Goal: Book appointment/travel/reservation

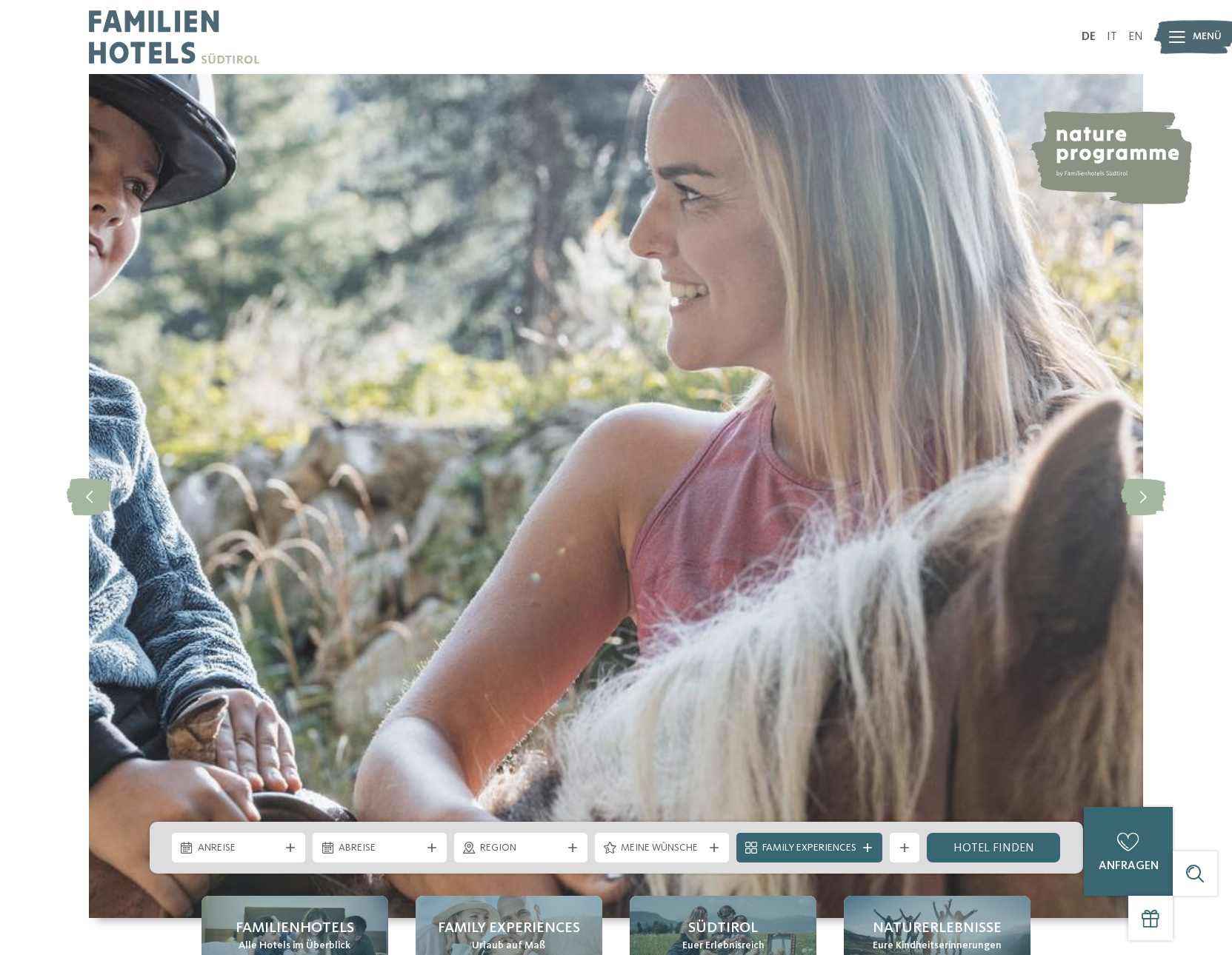
scroll to position [51, 0]
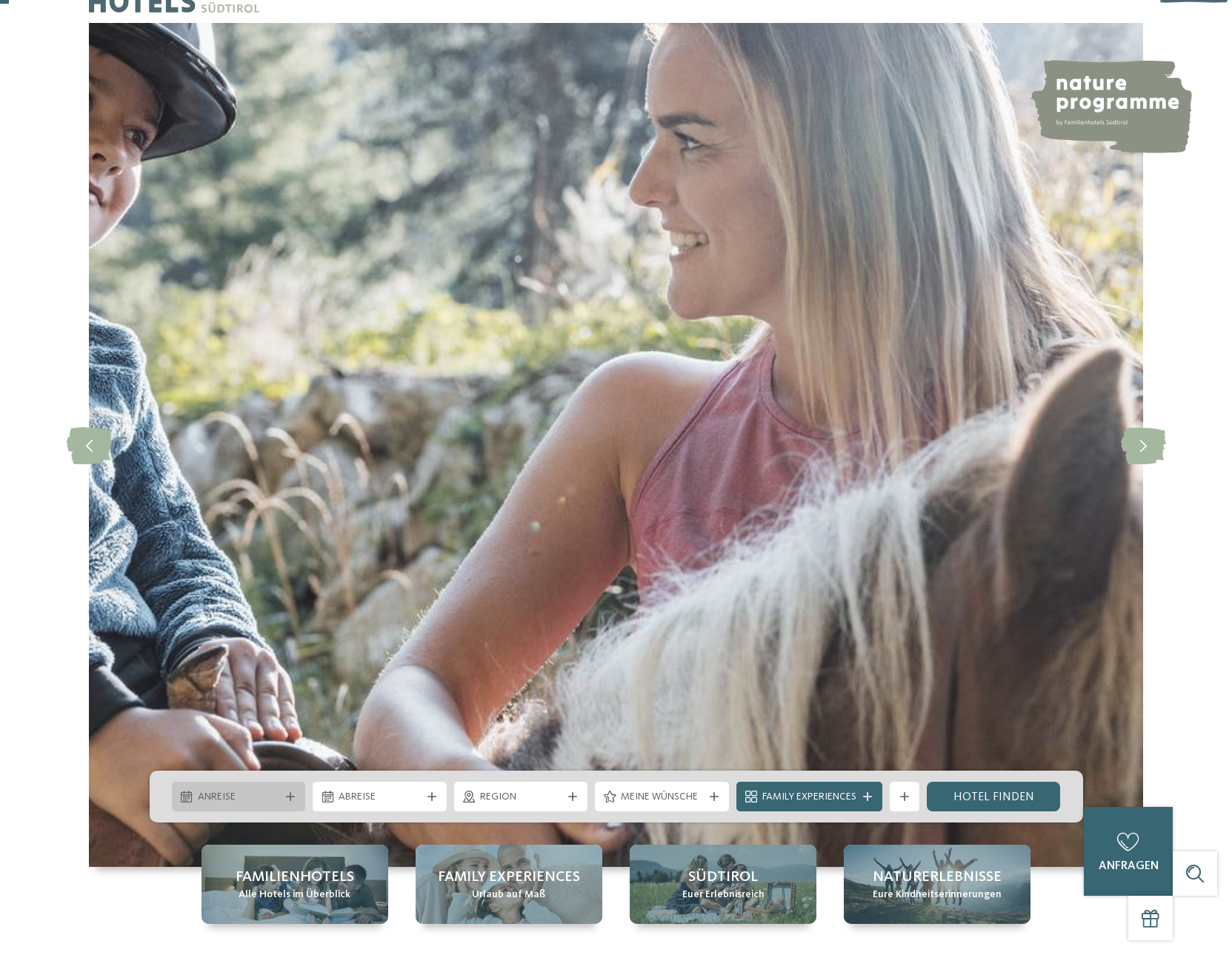
click at [258, 801] on span "Anreise" at bounding box center [239, 797] width 82 height 15
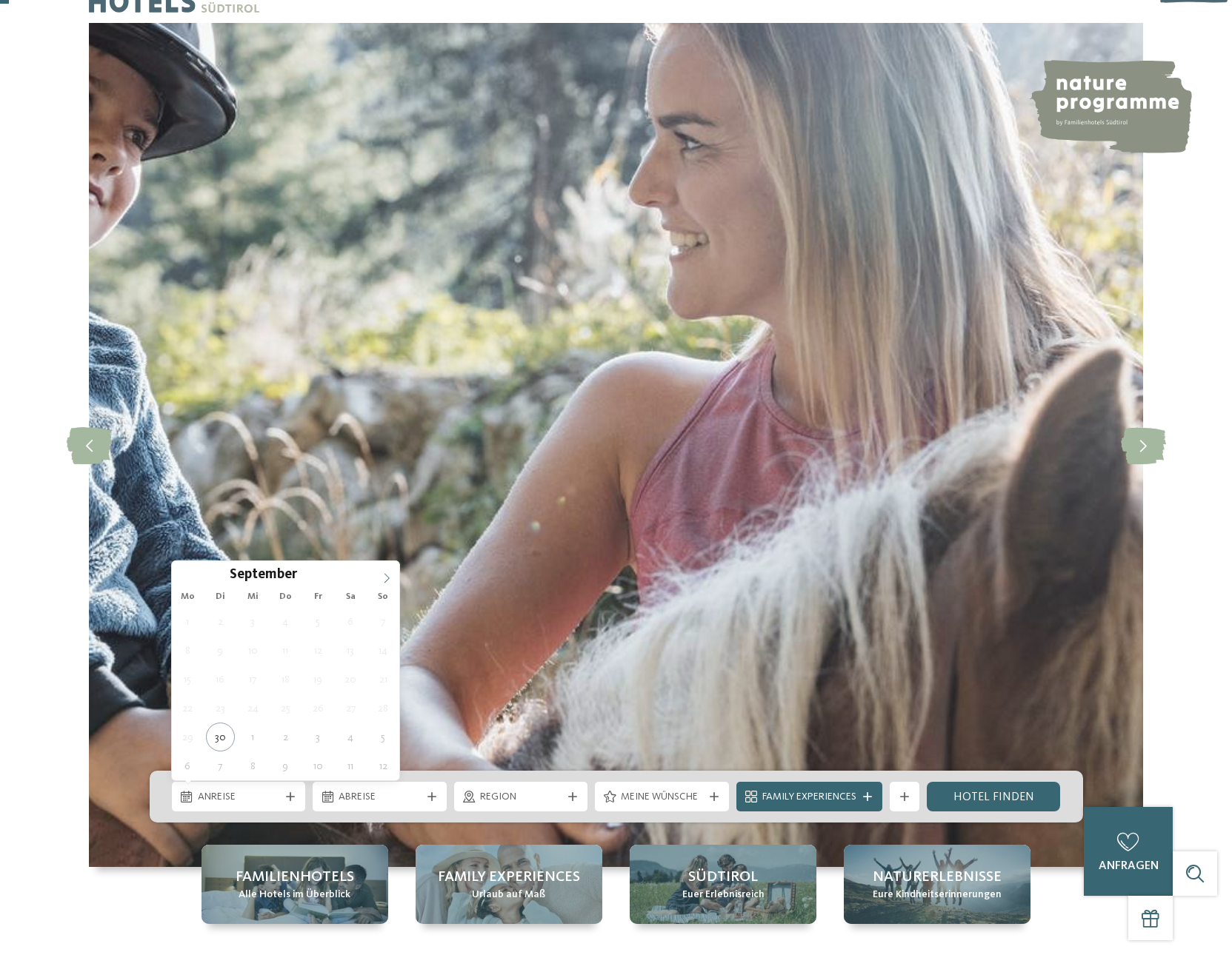
click at [395, 577] on span at bounding box center [386, 574] width 25 height 25
type div "06.10.2025"
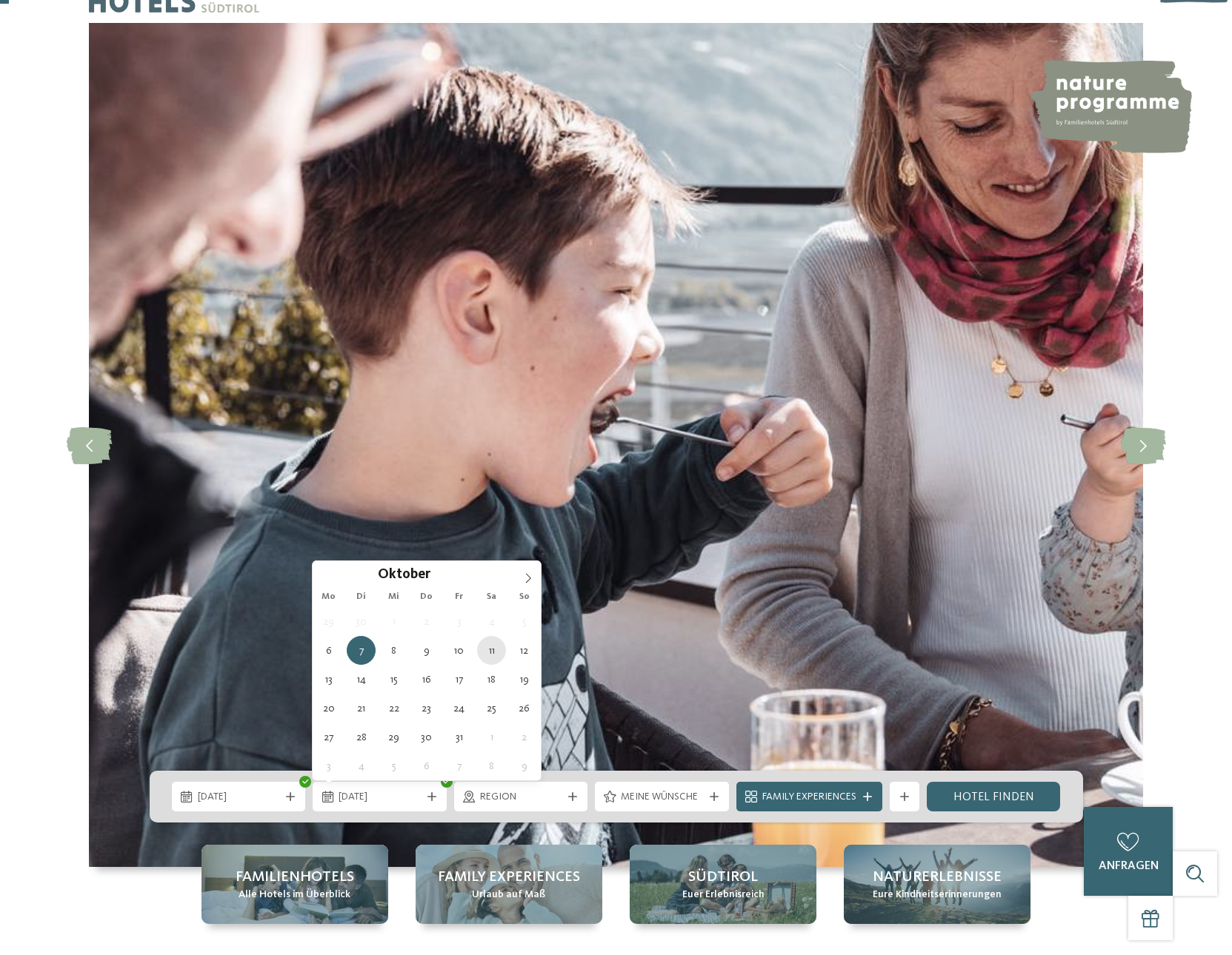
type div "11.10.2025"
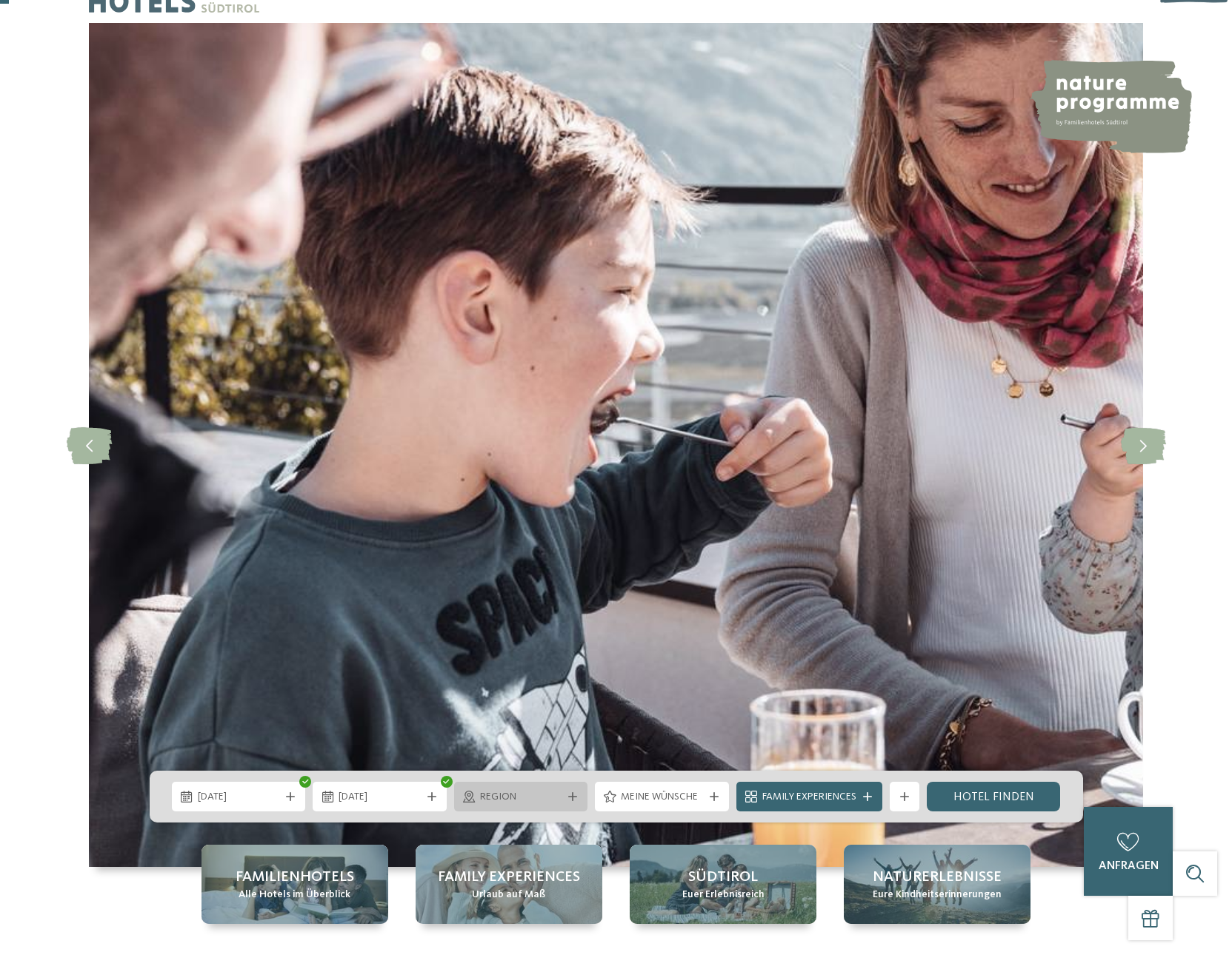
click at [559, 801] on span "Region" at bounding box center [521, 797] width 82 height 15
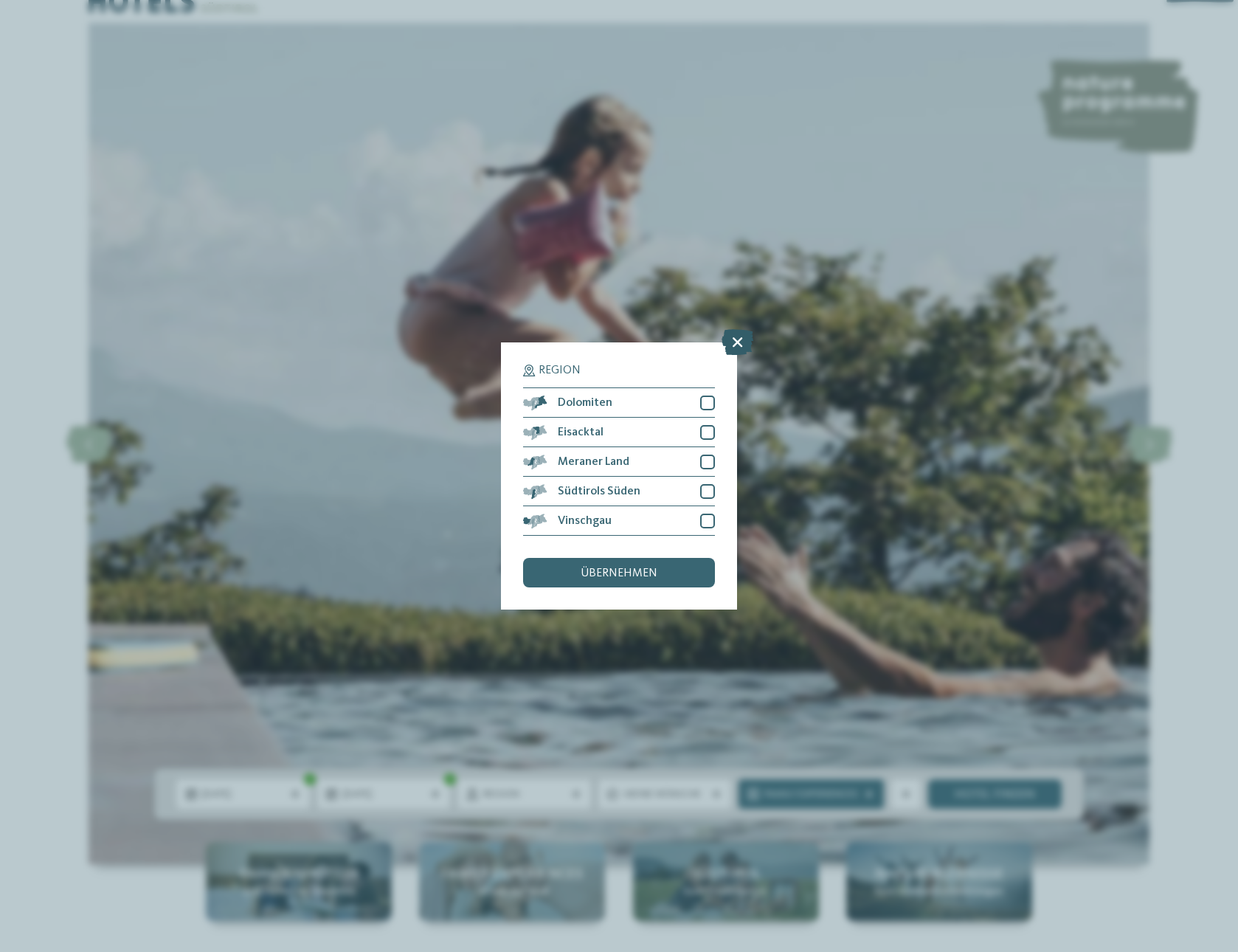
click at [735, 349] on icon at bounding box center [737, 342] width 32 height 26
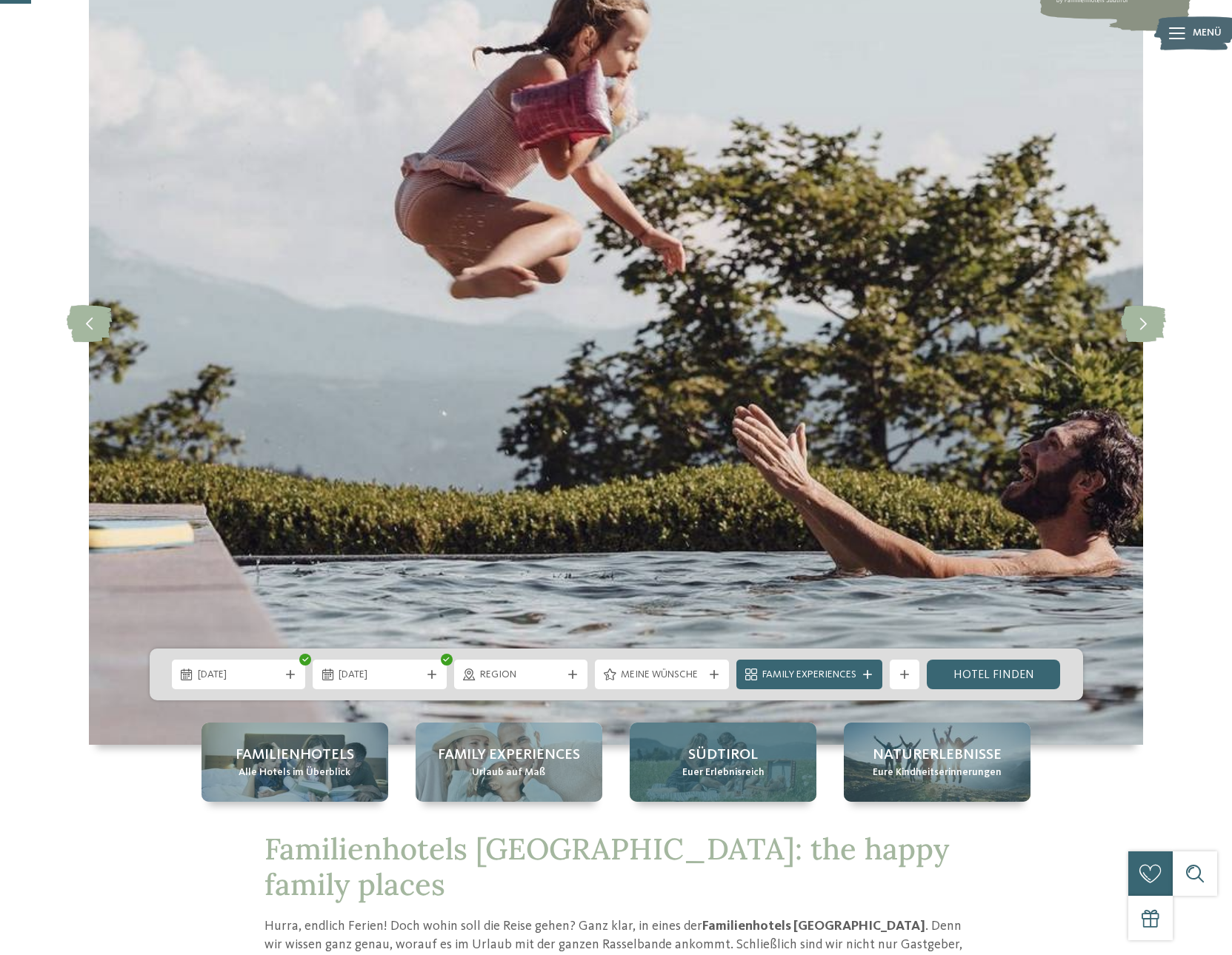
scroll to position [211, 0]
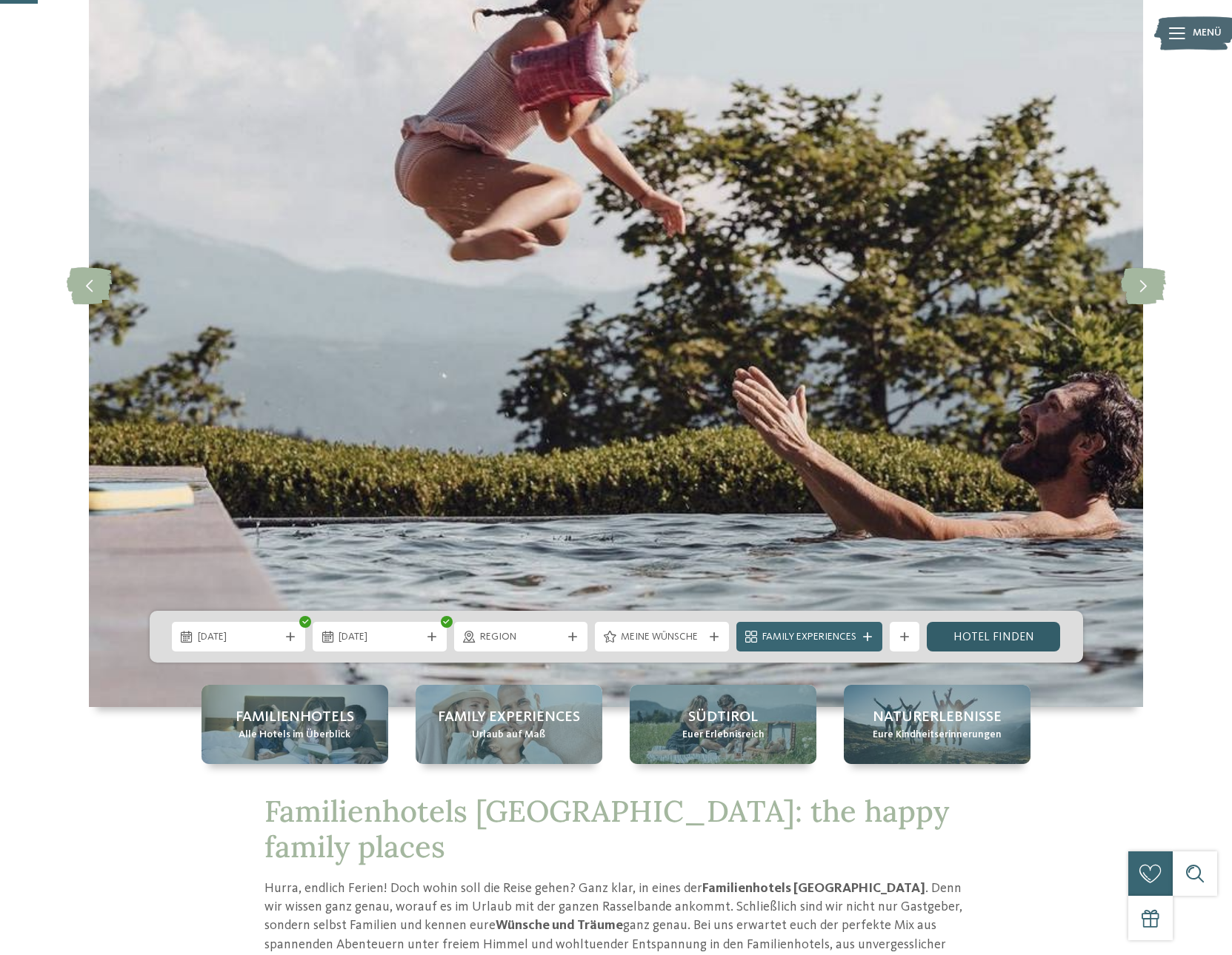
click at [976, 641] on link "Hotel finden" at bounding box center [993, 636] width 134 height 29
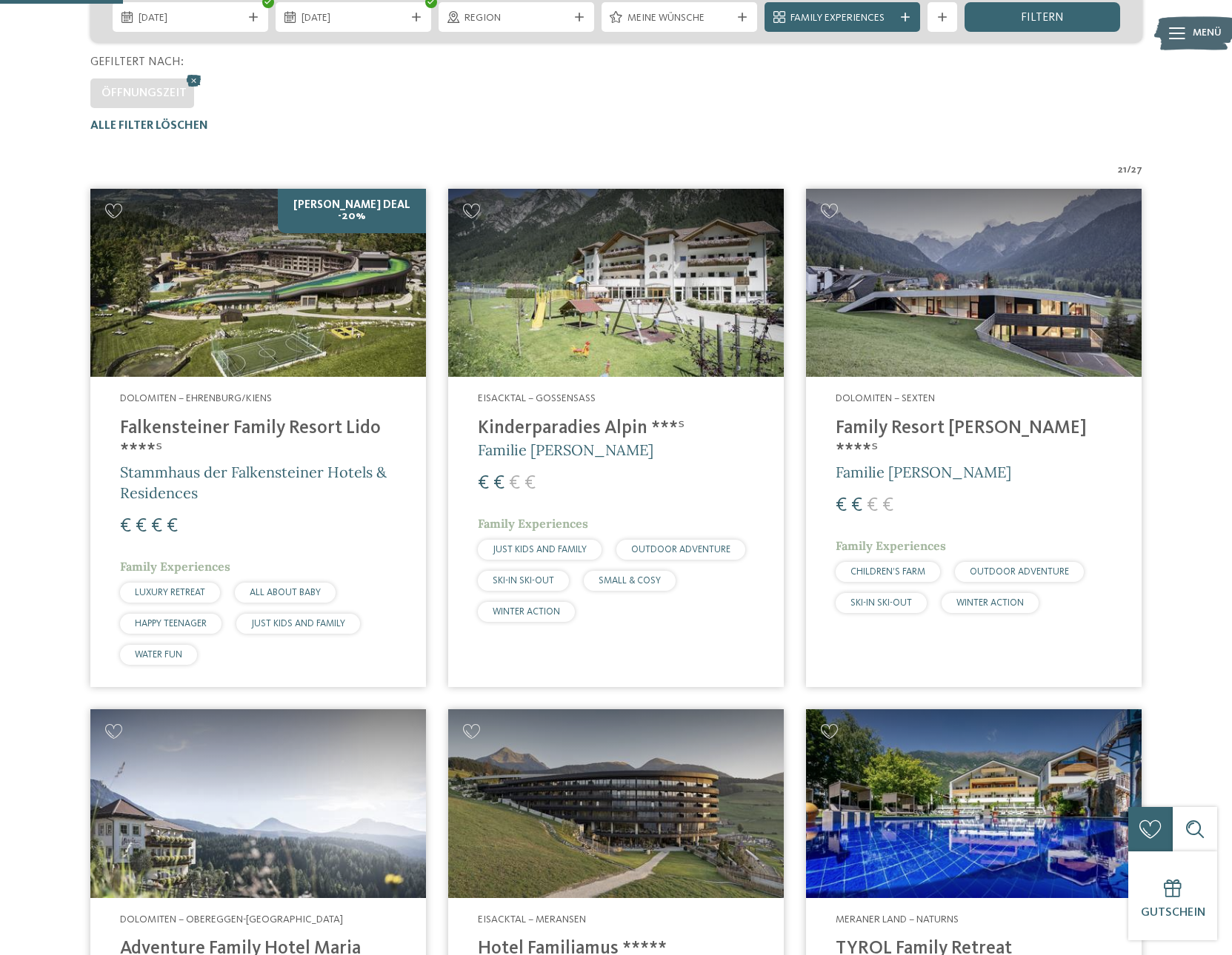
scroll to position [371, 0]
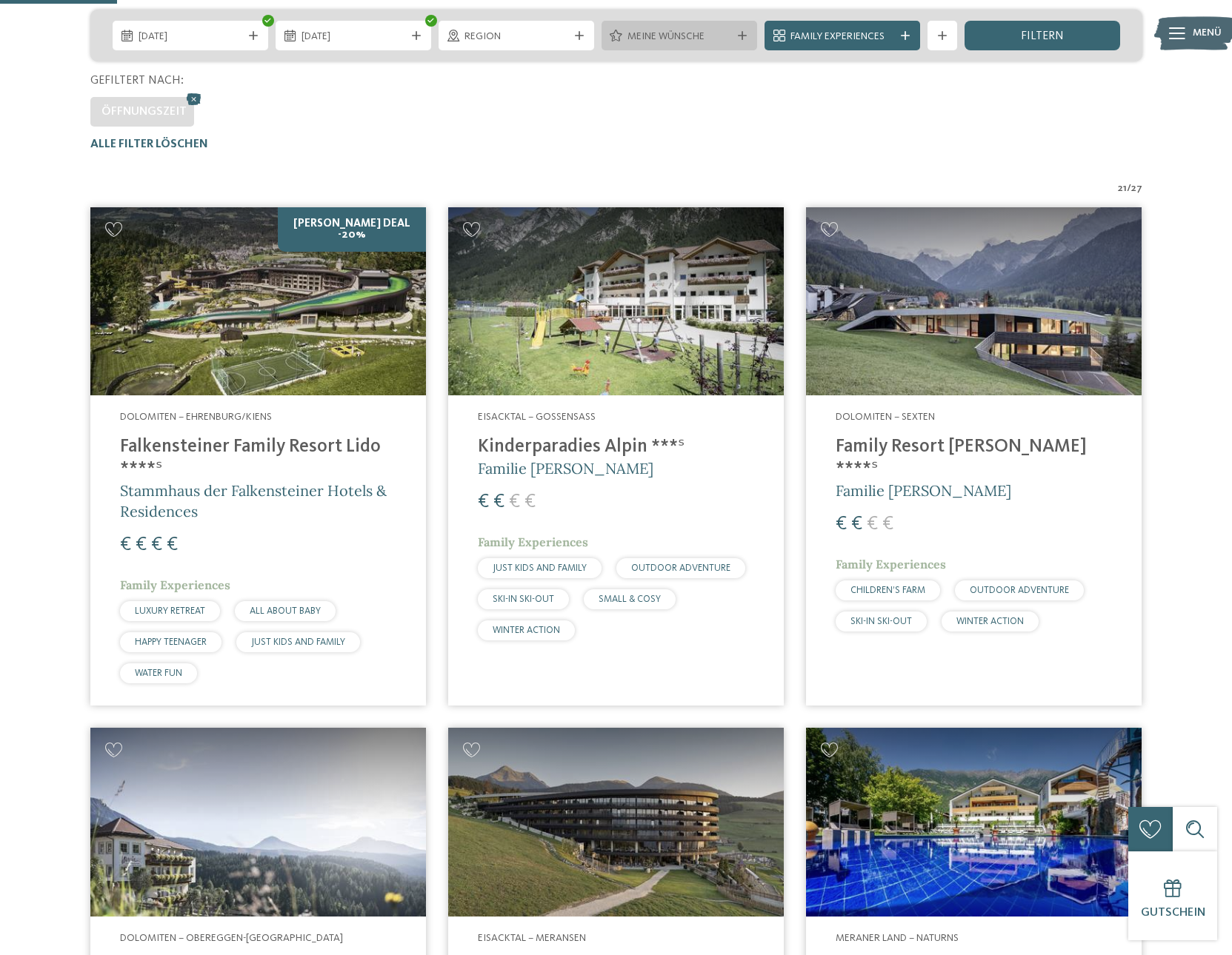
click at [738, 27] on div "Meine Wünsche" at bounding box center [679, 36] width 155 height 29
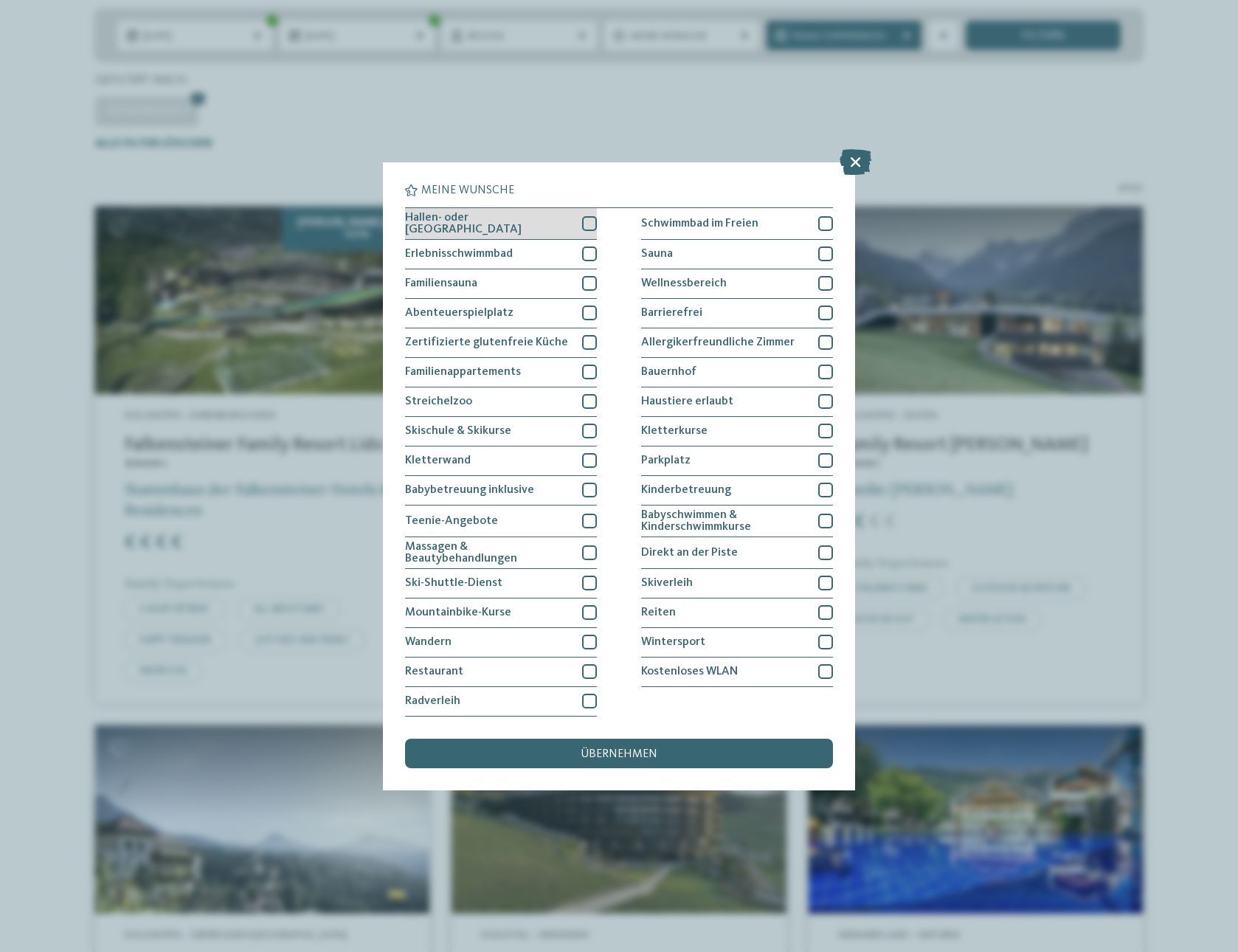
click at [586, 221] on div at bounding box center [589, 223] width 15 height 15
click at [629, 749] on span "übernehmen" at bounding box center [619, 753] width 77 height 12
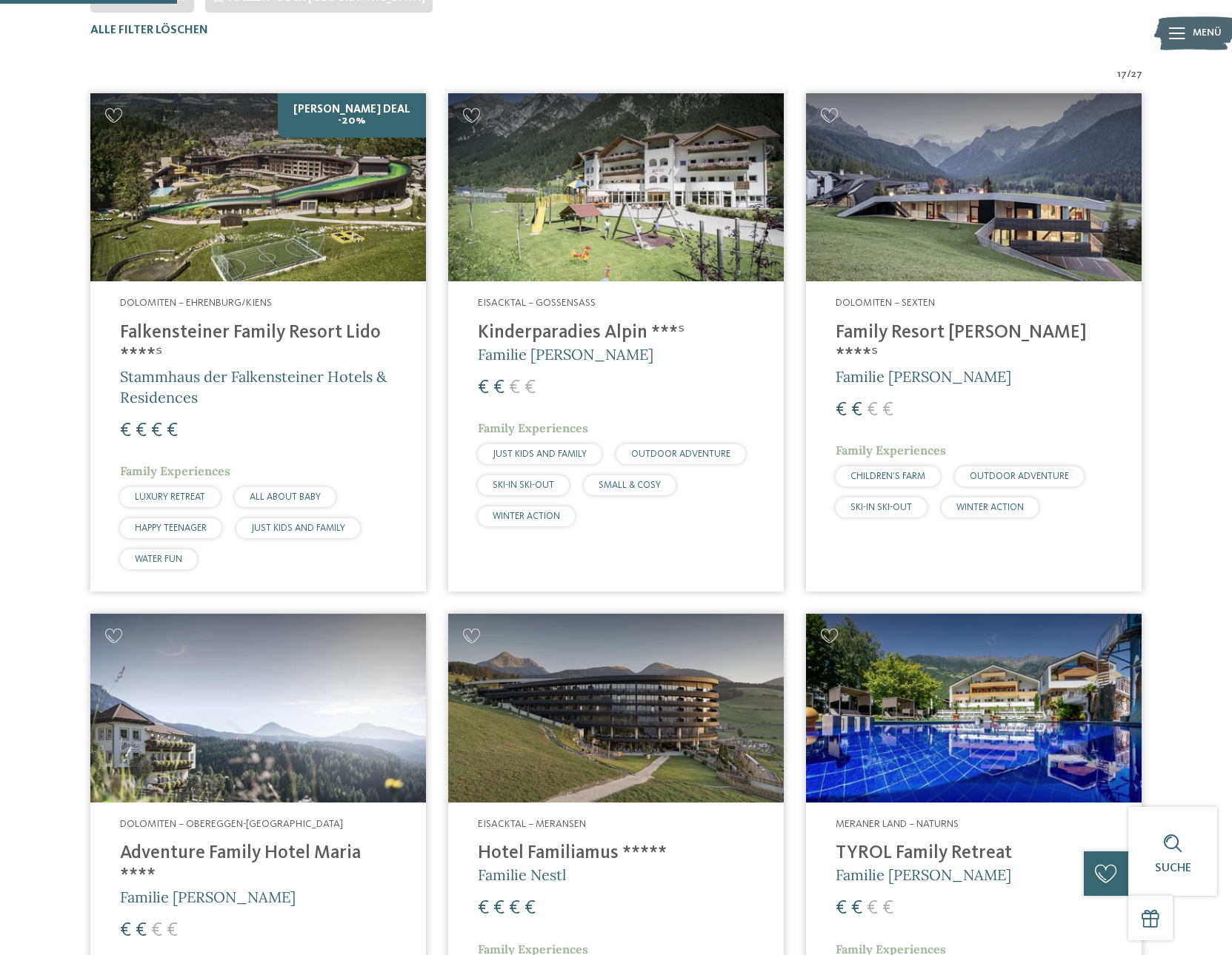
scroll to position [486, 0]
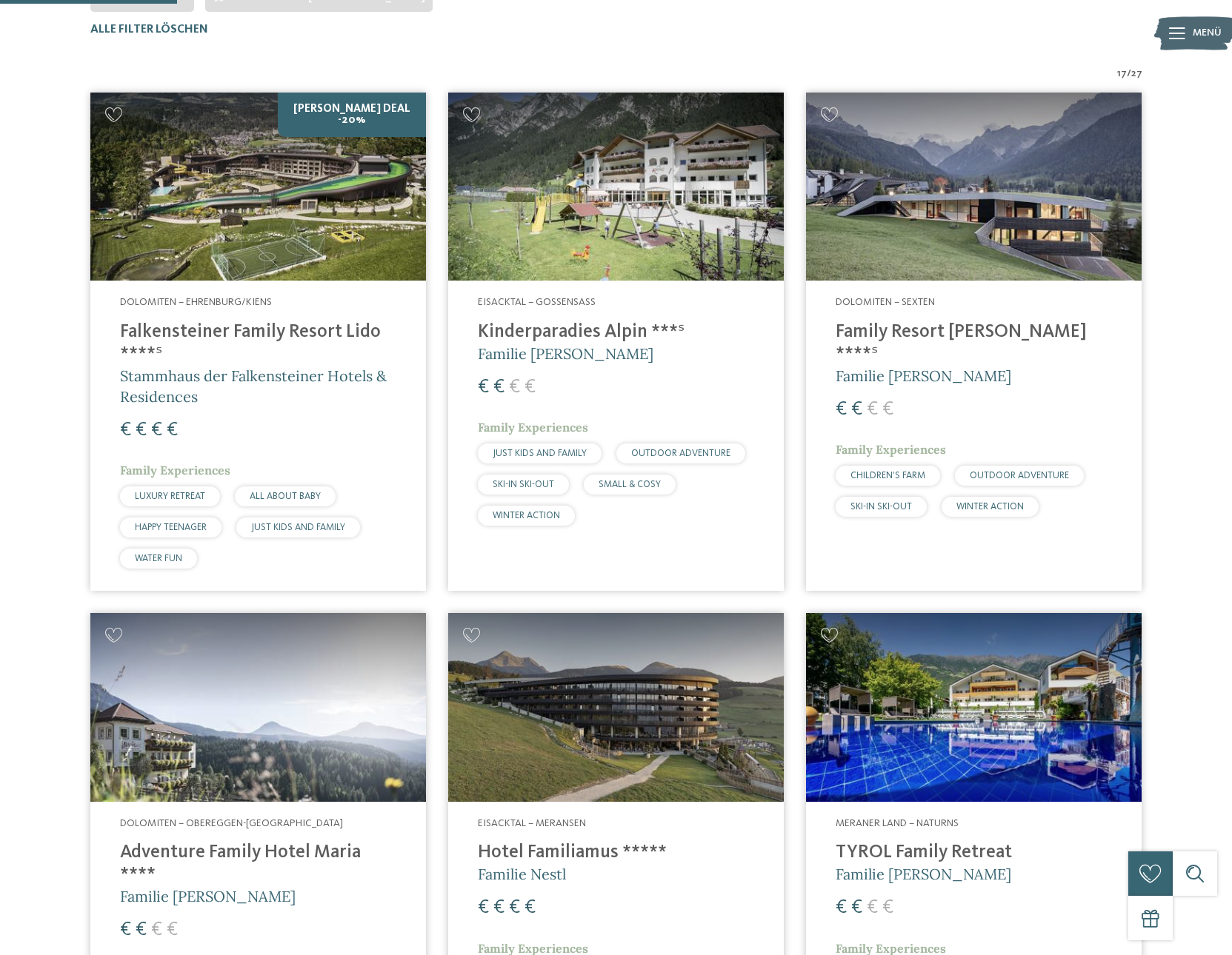
click at [620, 340] on h4 "Kinderparadies Alpin ***ˢ" at bounding box center [616, 332] width 277 height 22
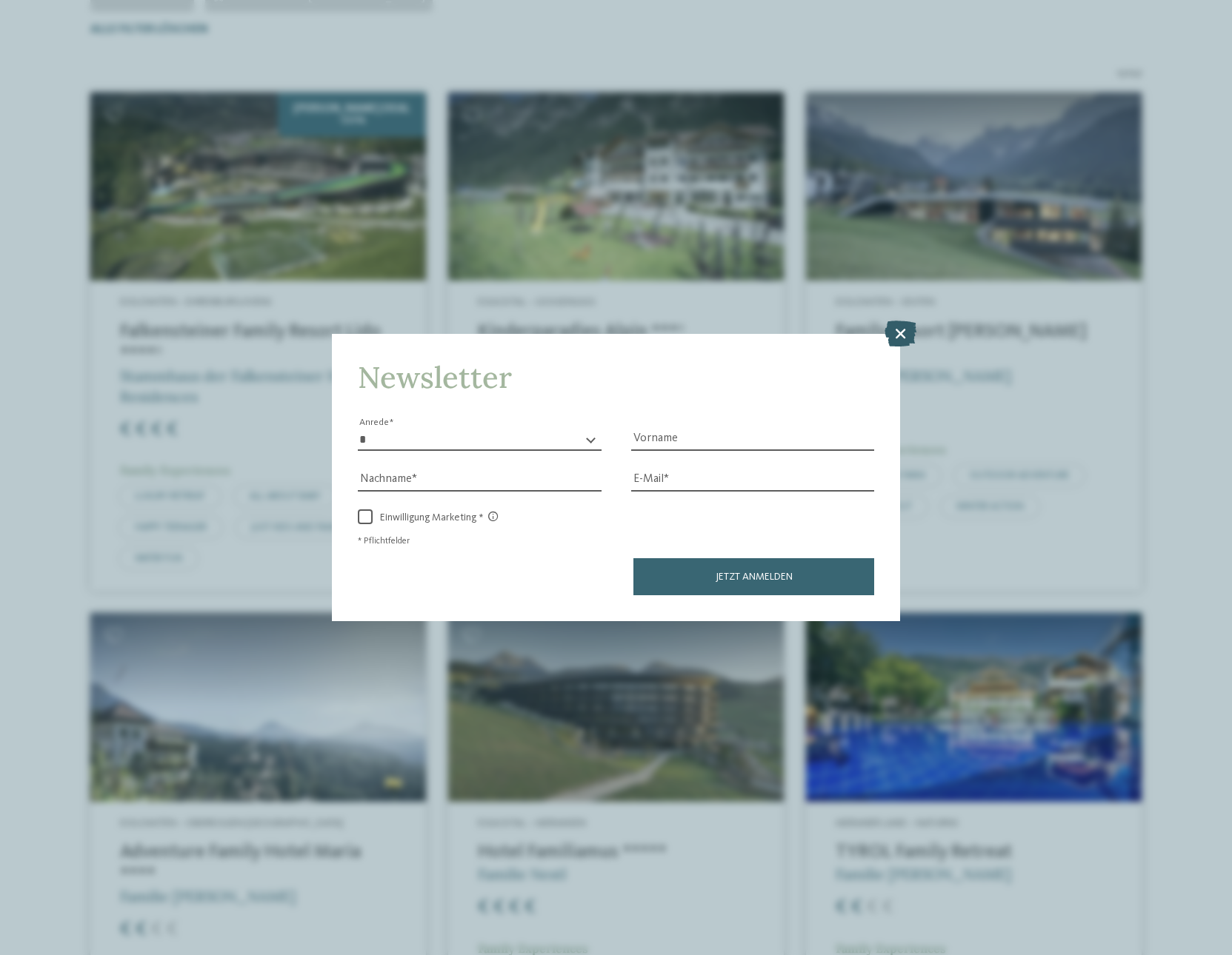
click at [903, 320] on icon at bounding box center [900, 333] width 32 height 26
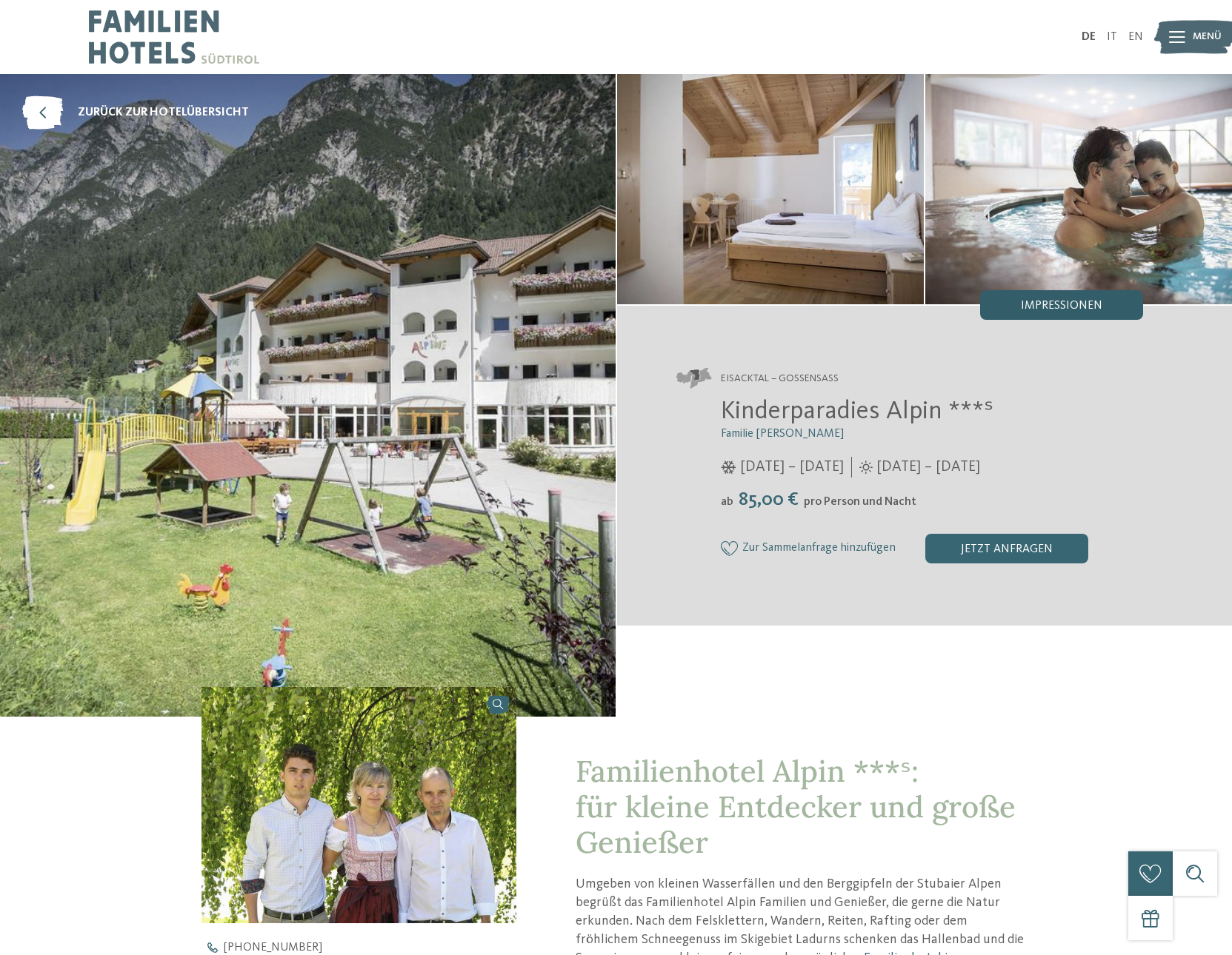
click at [1059, 314] on div "Impressionen" at bounding box center [1061, 305] width 163 height 29
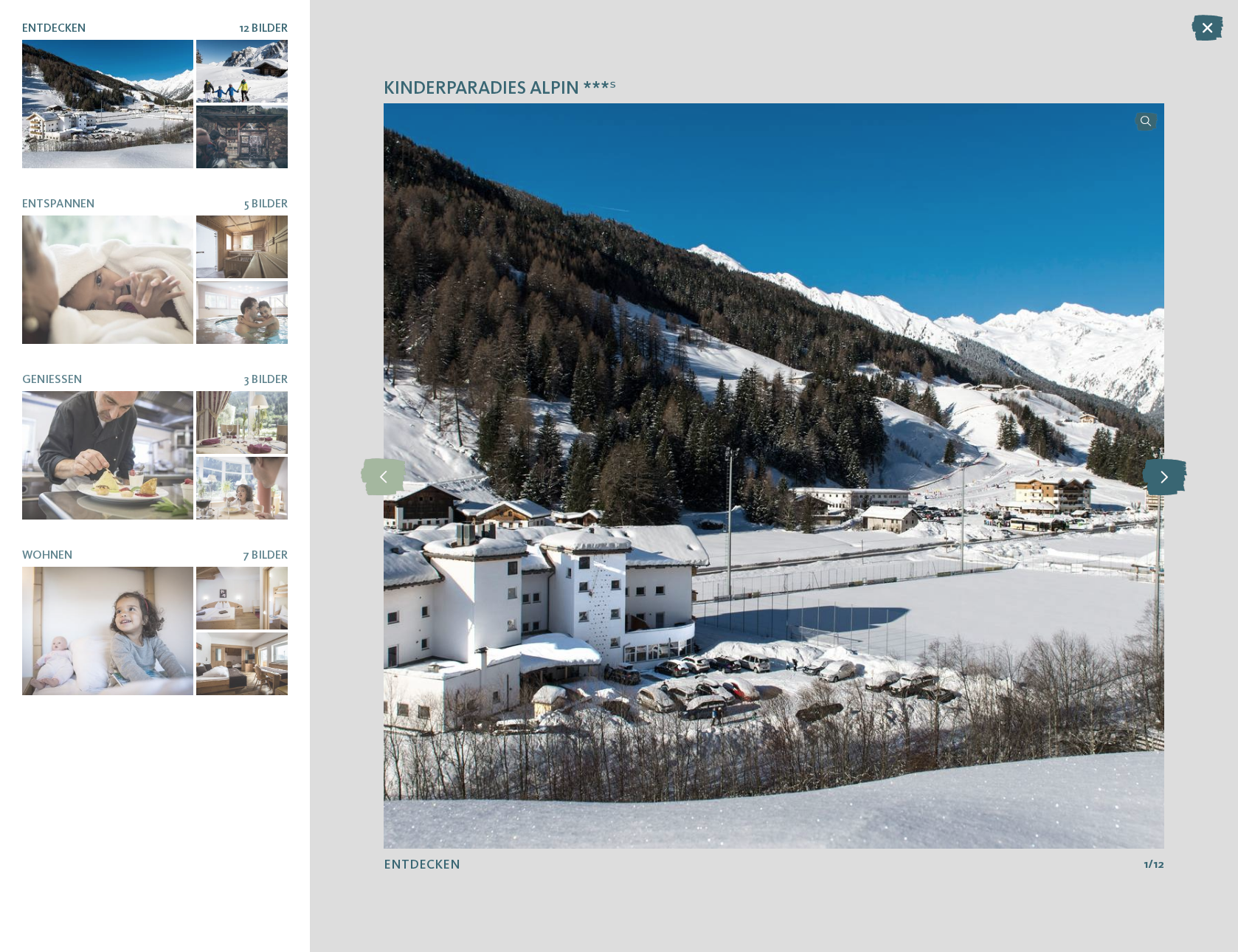
click at [1157, 478] on icon at bounding box center [1164, 476] width 45 height 37
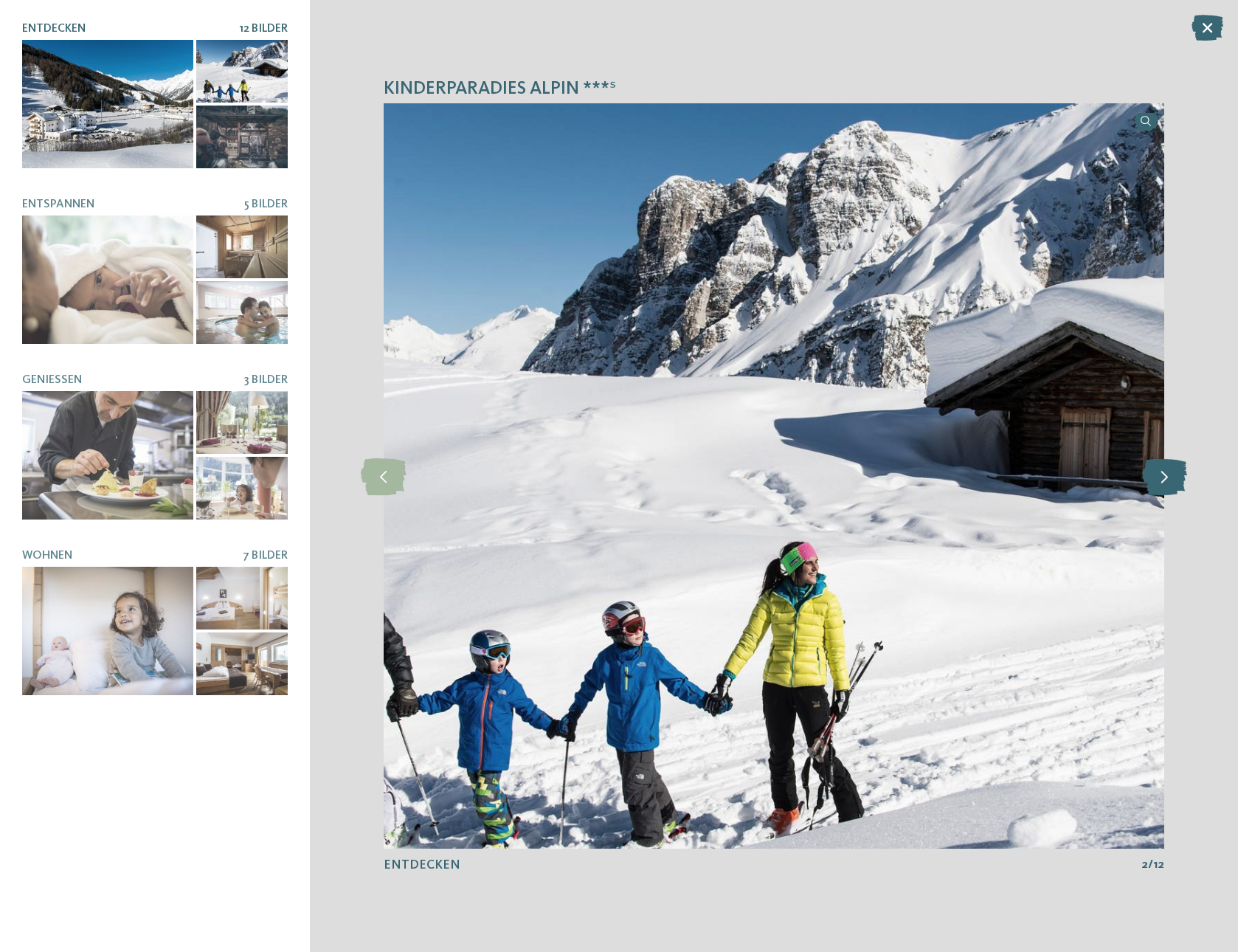
click at [1157, 478] on icon at bounding box center [1164, 476] width 45 height 37
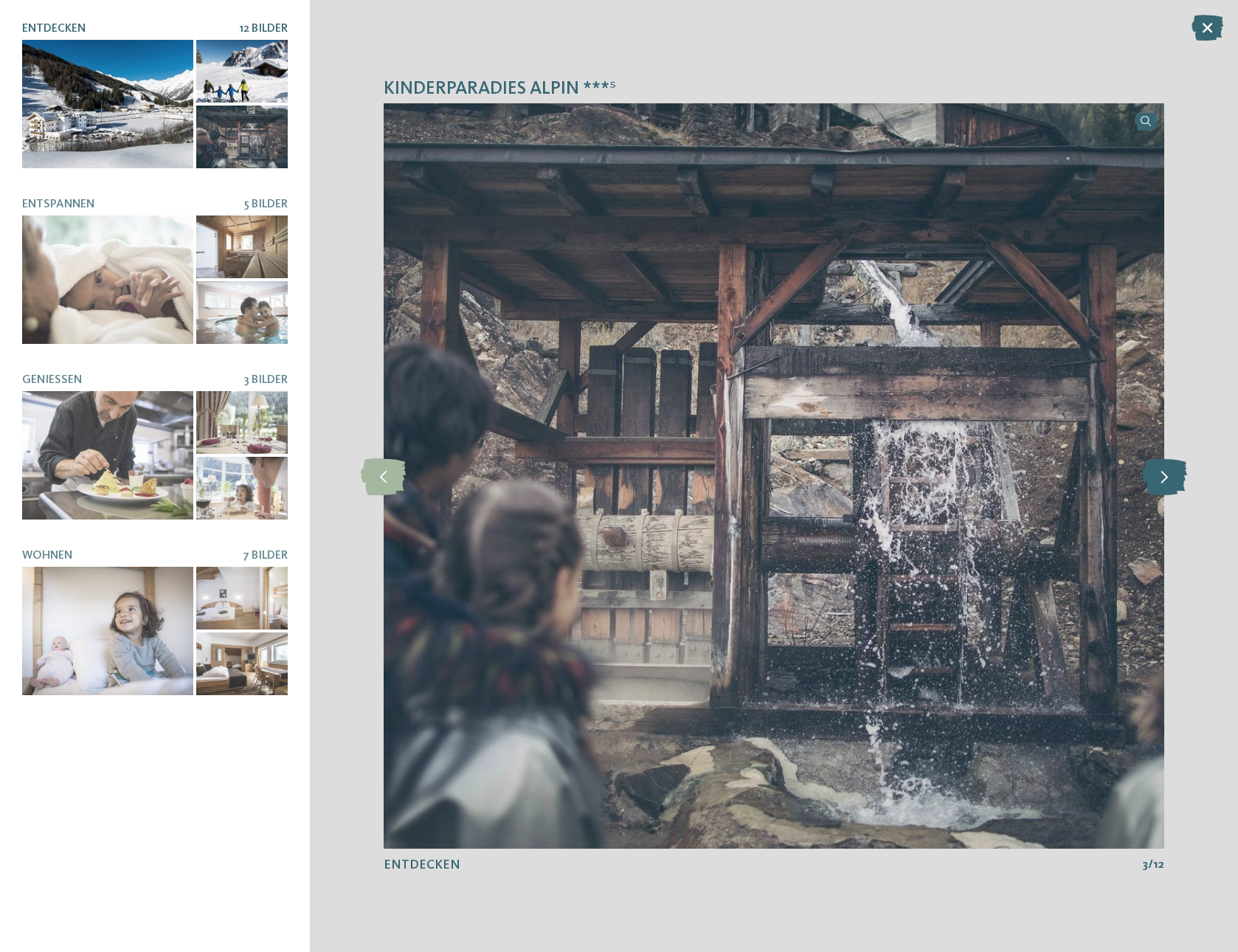
click at [1157, 478] on icon at bounding box center [1164, 476] width 45 height 37
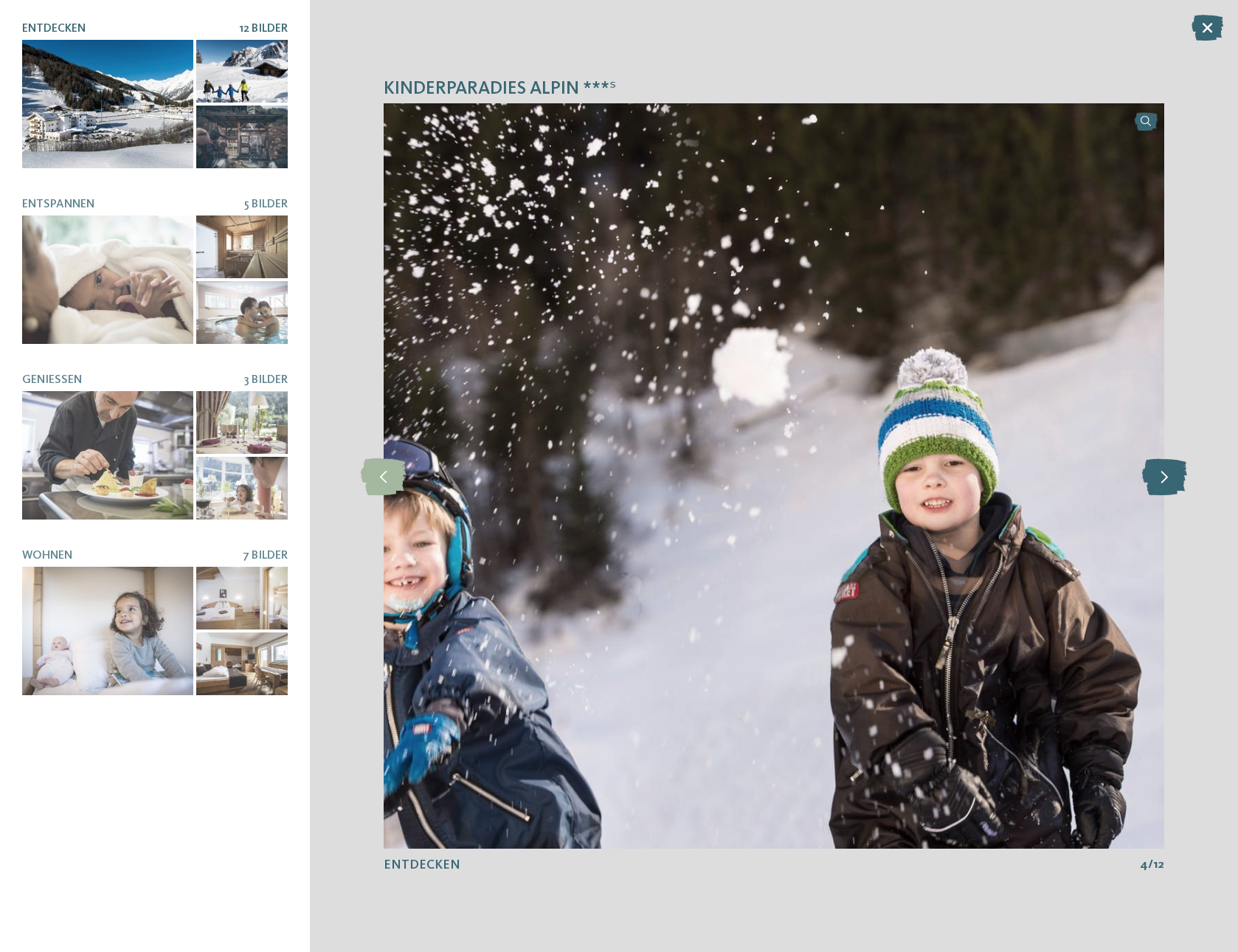
click at [1157, 478] on icon at bounding box center [1164, 476] width 45 height 37
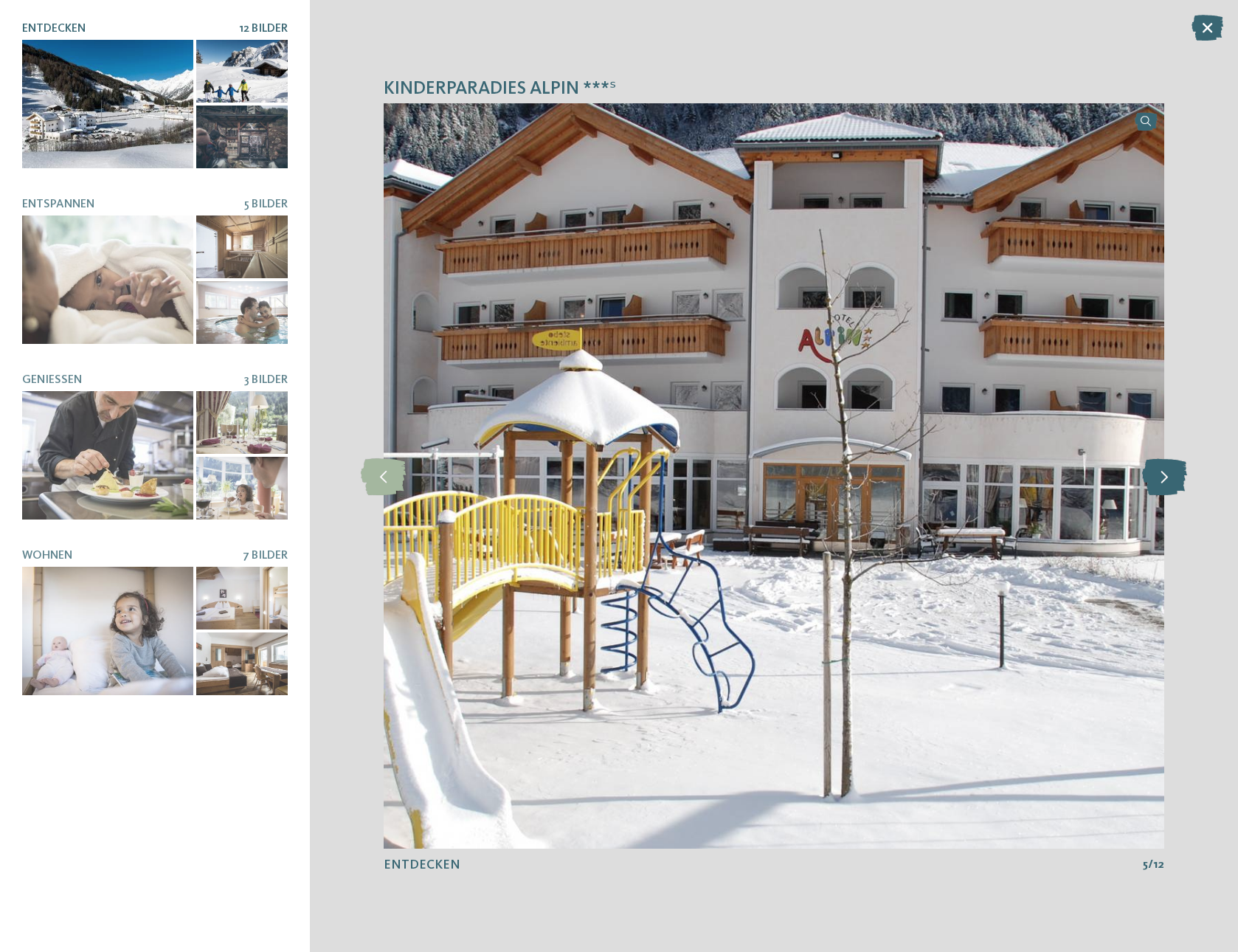
click at [1157, 478] on icon at bounding box center [1164, 476] width 45 height 37
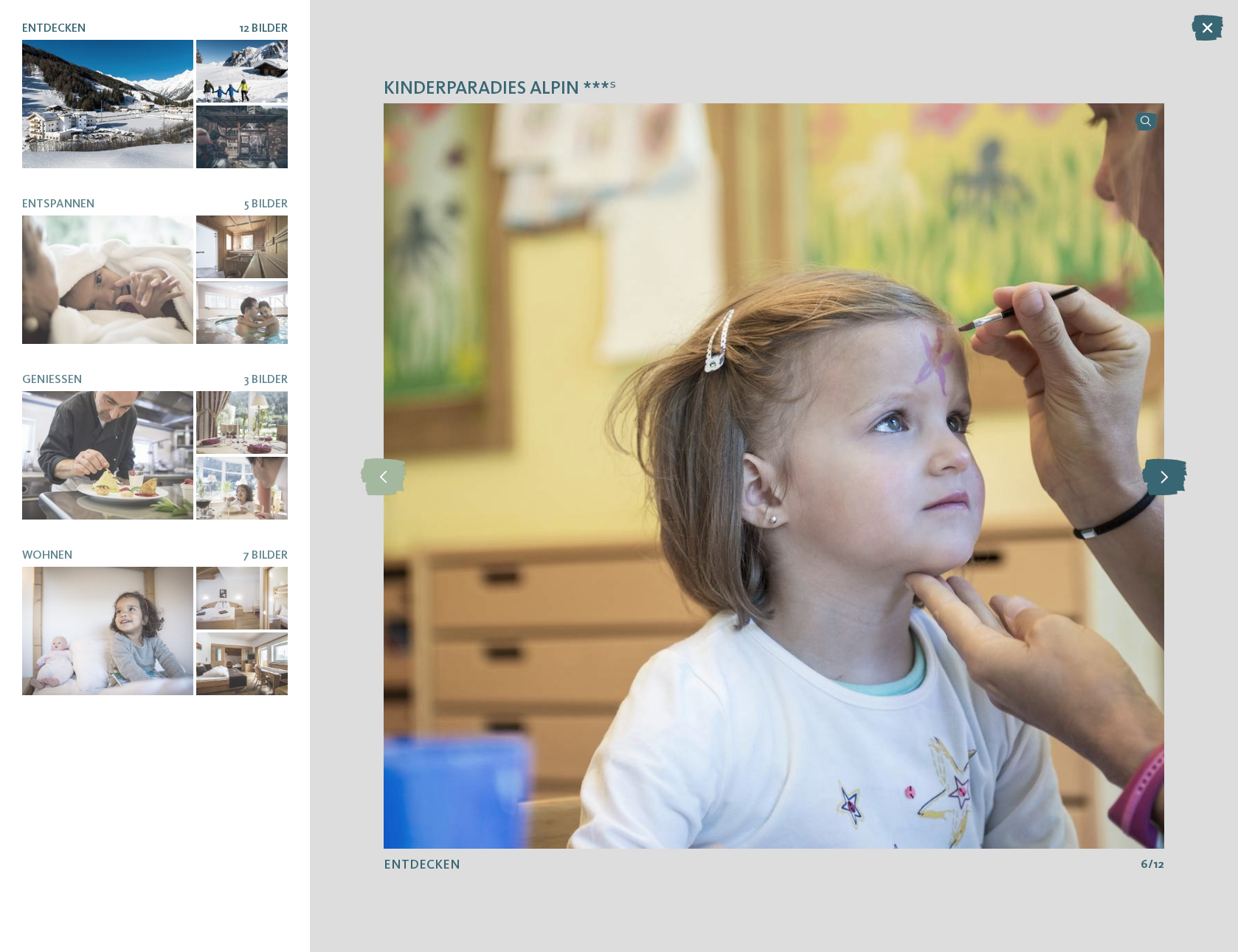
click at [1157, 478] on icon at bounding box center [1164, 476] width 45 height 37
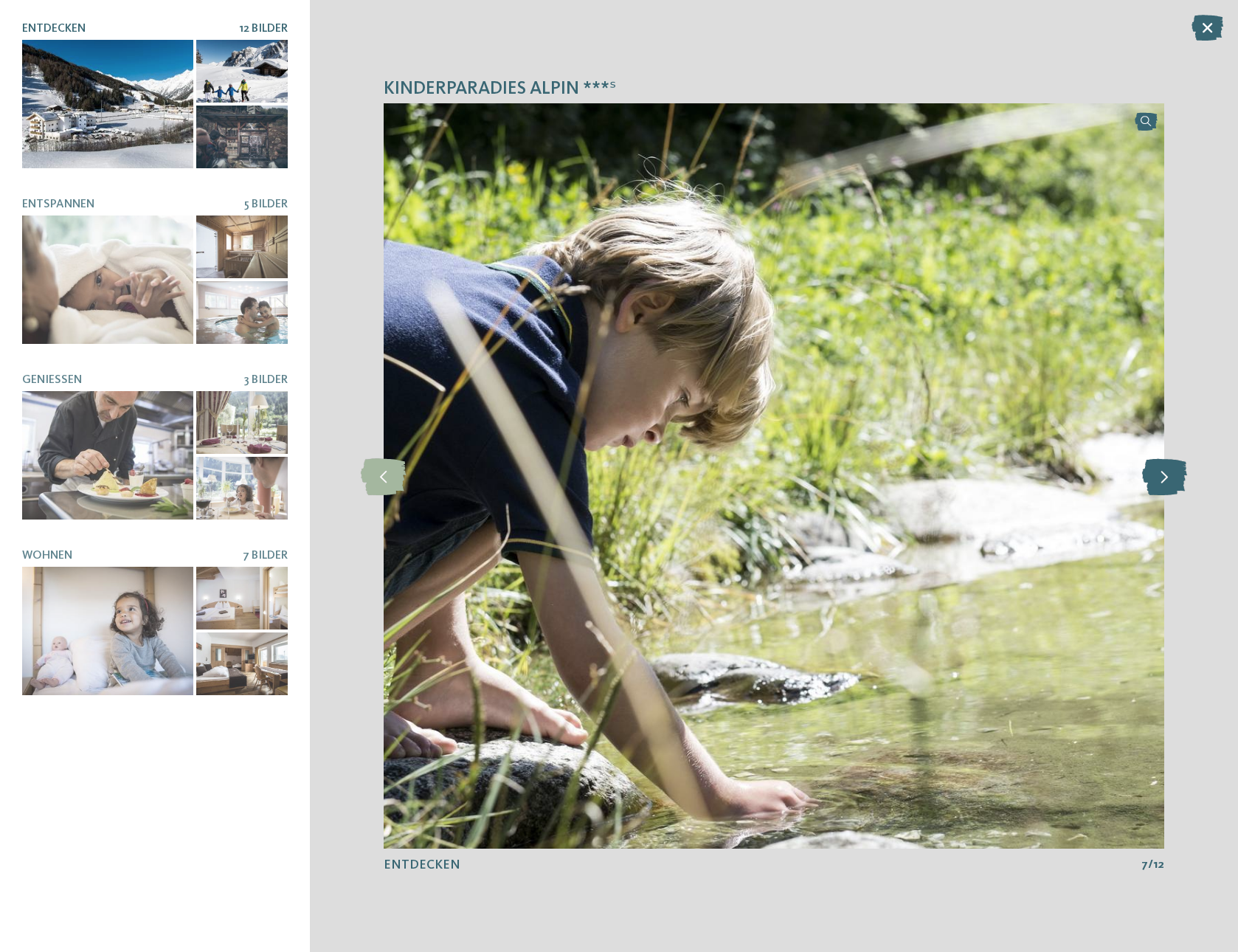
click at [1157, 478] on icon at bounding box center [1164, 476] width 45 height 37
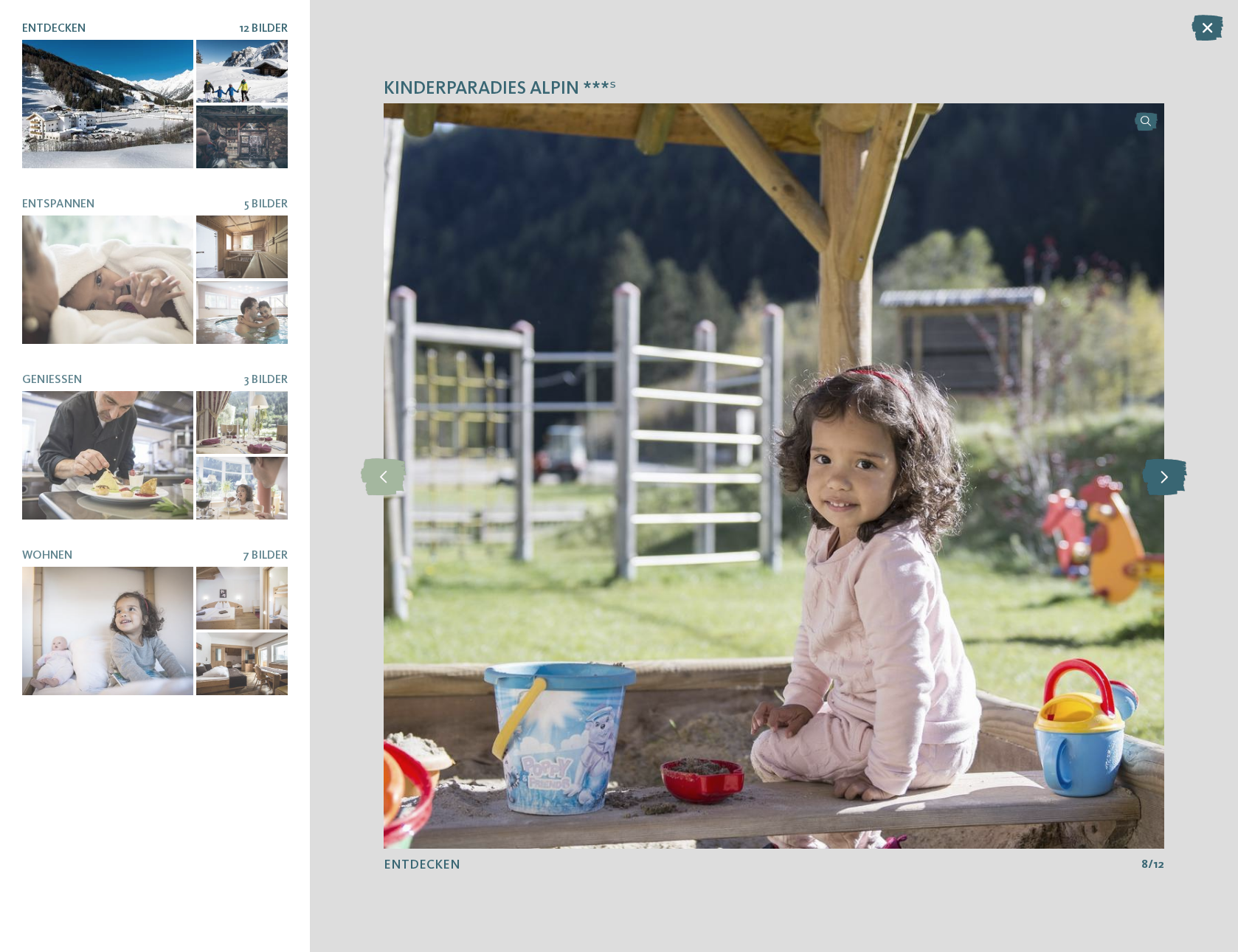
click at [1157, 478] on icon at bounding box center [1164, 476] width 45 height 37
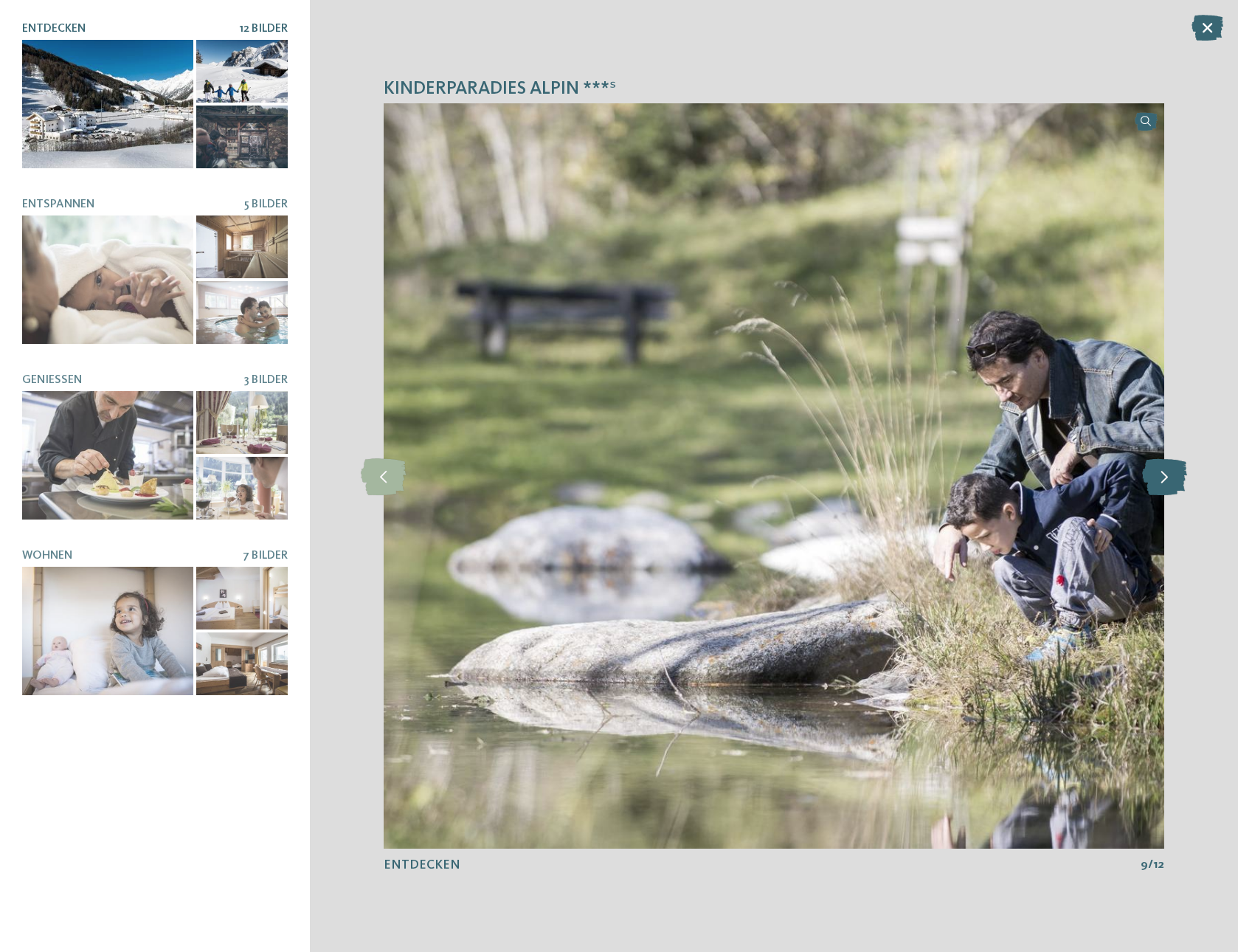
click at [1157, 478] on icon at bounding box center [1164, 476] width 45 height 37
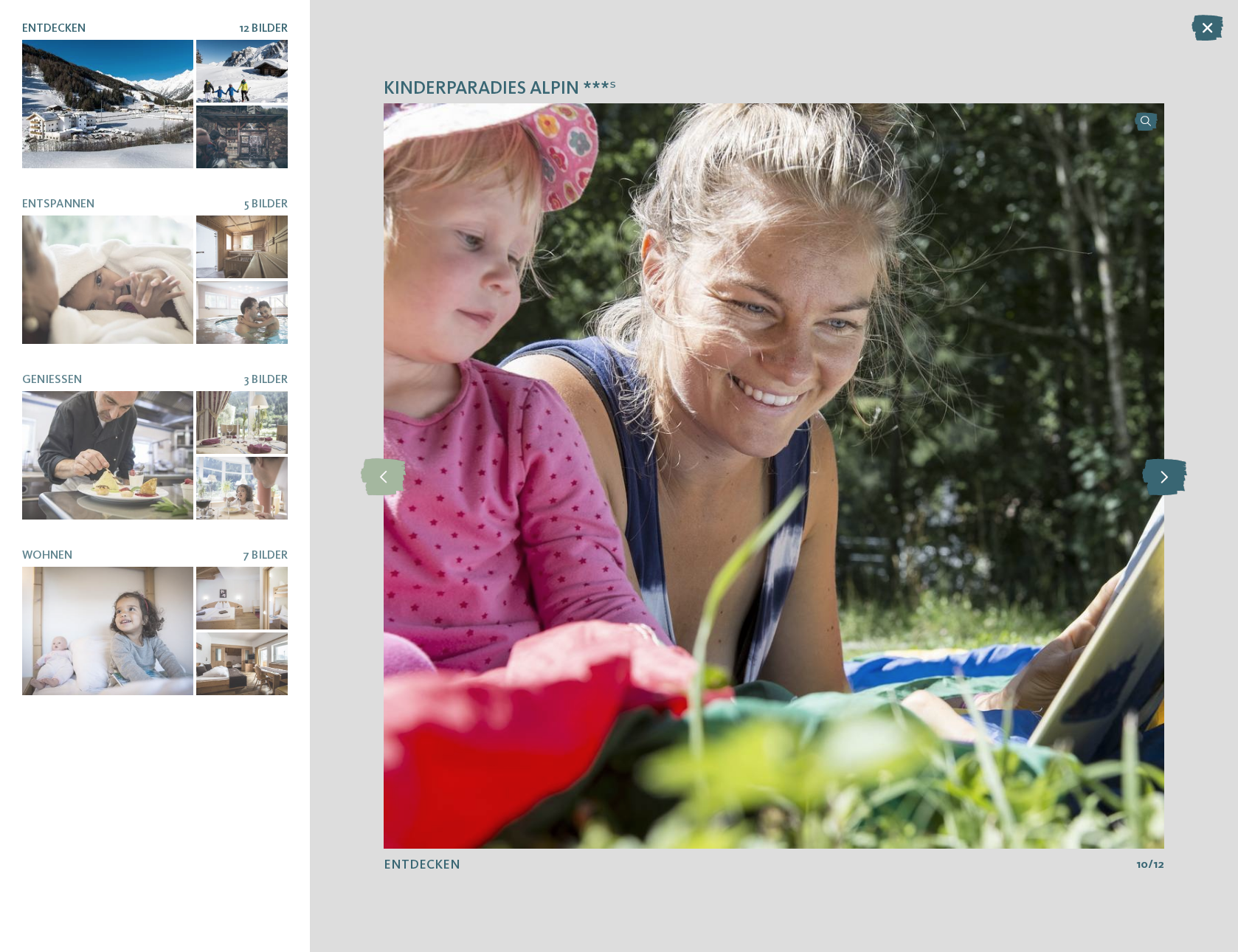
click at [1157, 478] on icon at bounding box center [1164, 476] width 45 height 37
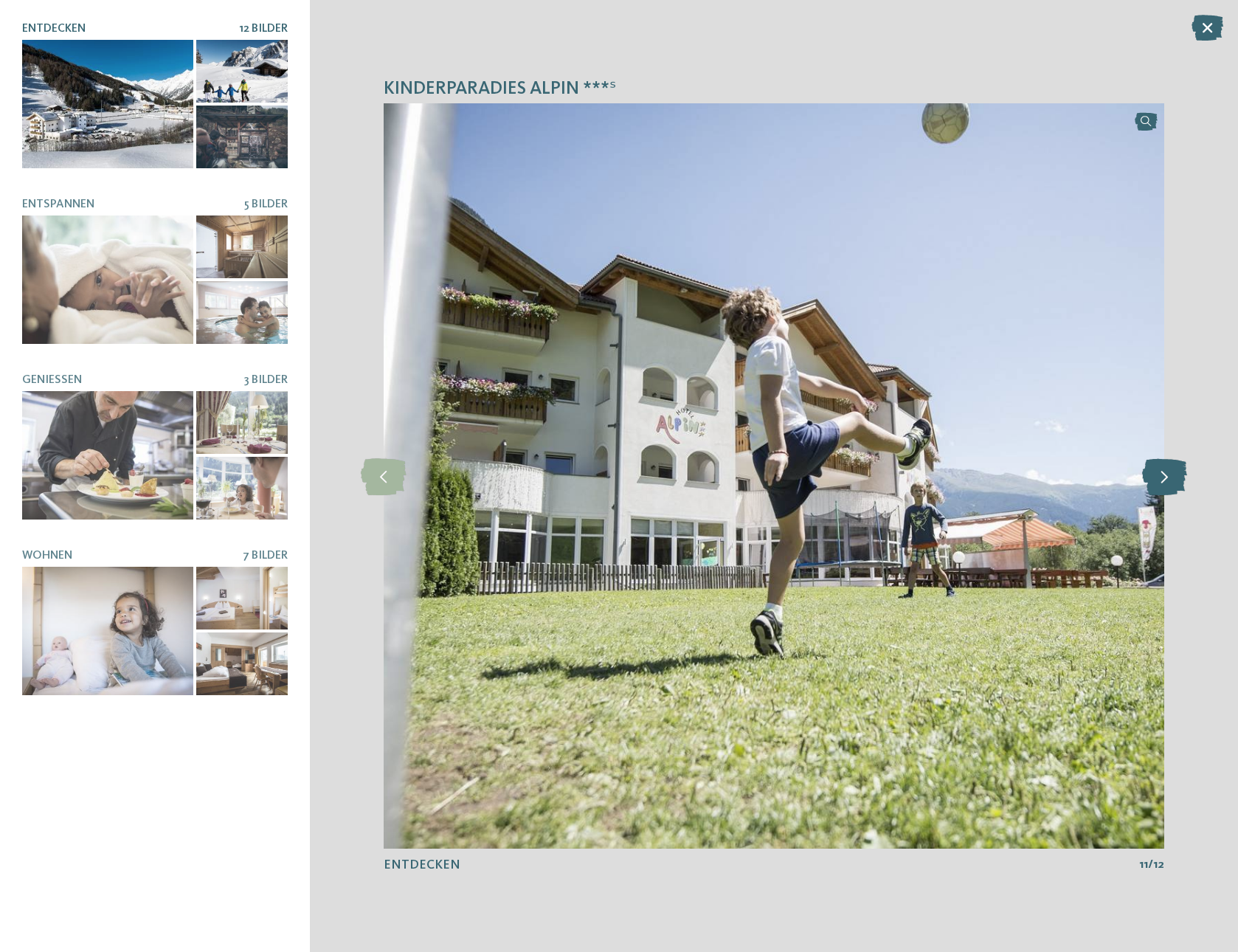
click at [1157, 478] on icon at bounding box center [1164, 476] width 45 height 37
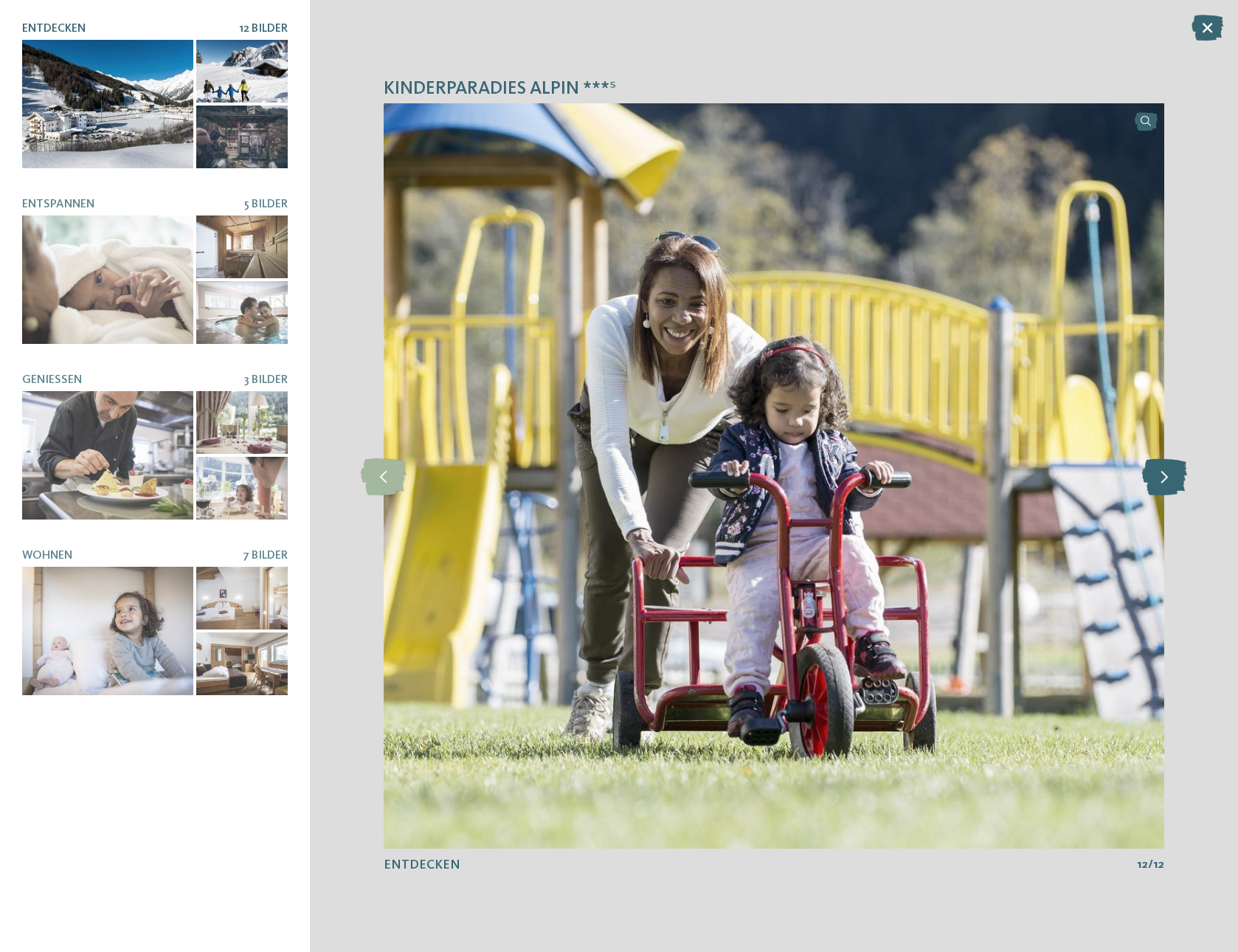
click at [1157, 478] on icon at bounding box center [1164, 476] width 45 height 37
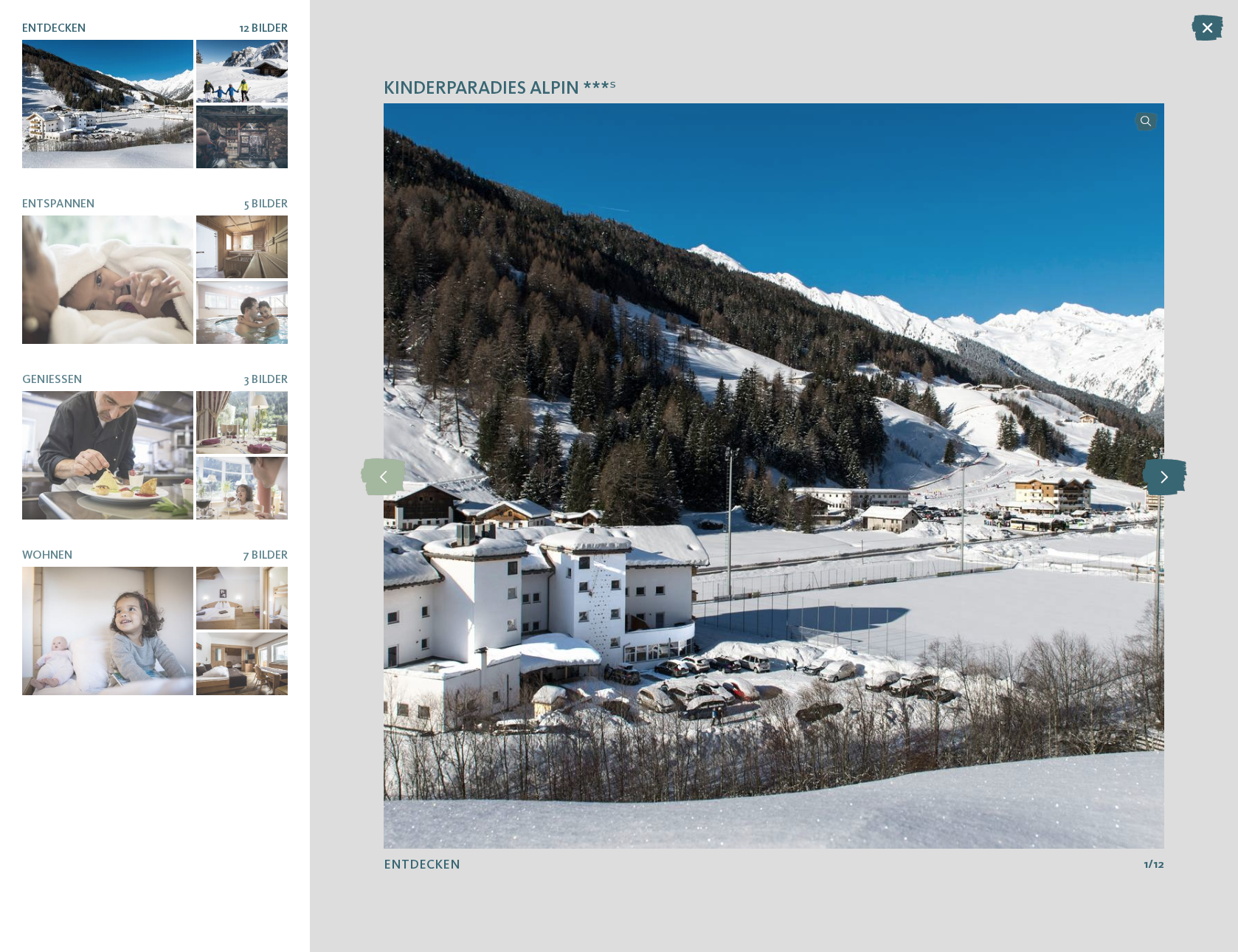
click at [1157, 478] on icon at bounding box center [1164, 476] width 45 height 37
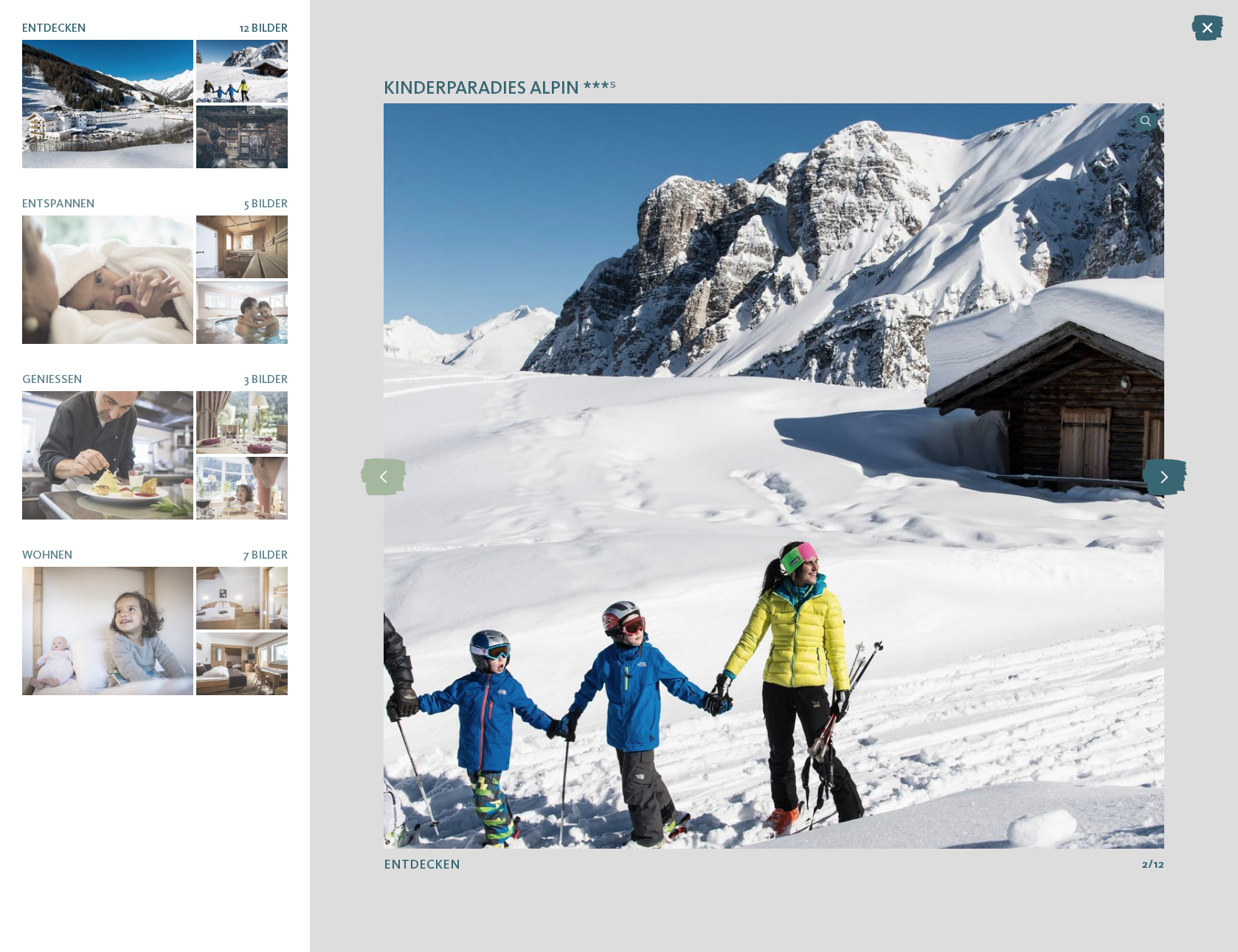
click at [1157, 477] on icon at bounding box center [1164, 476] width 45 height 37
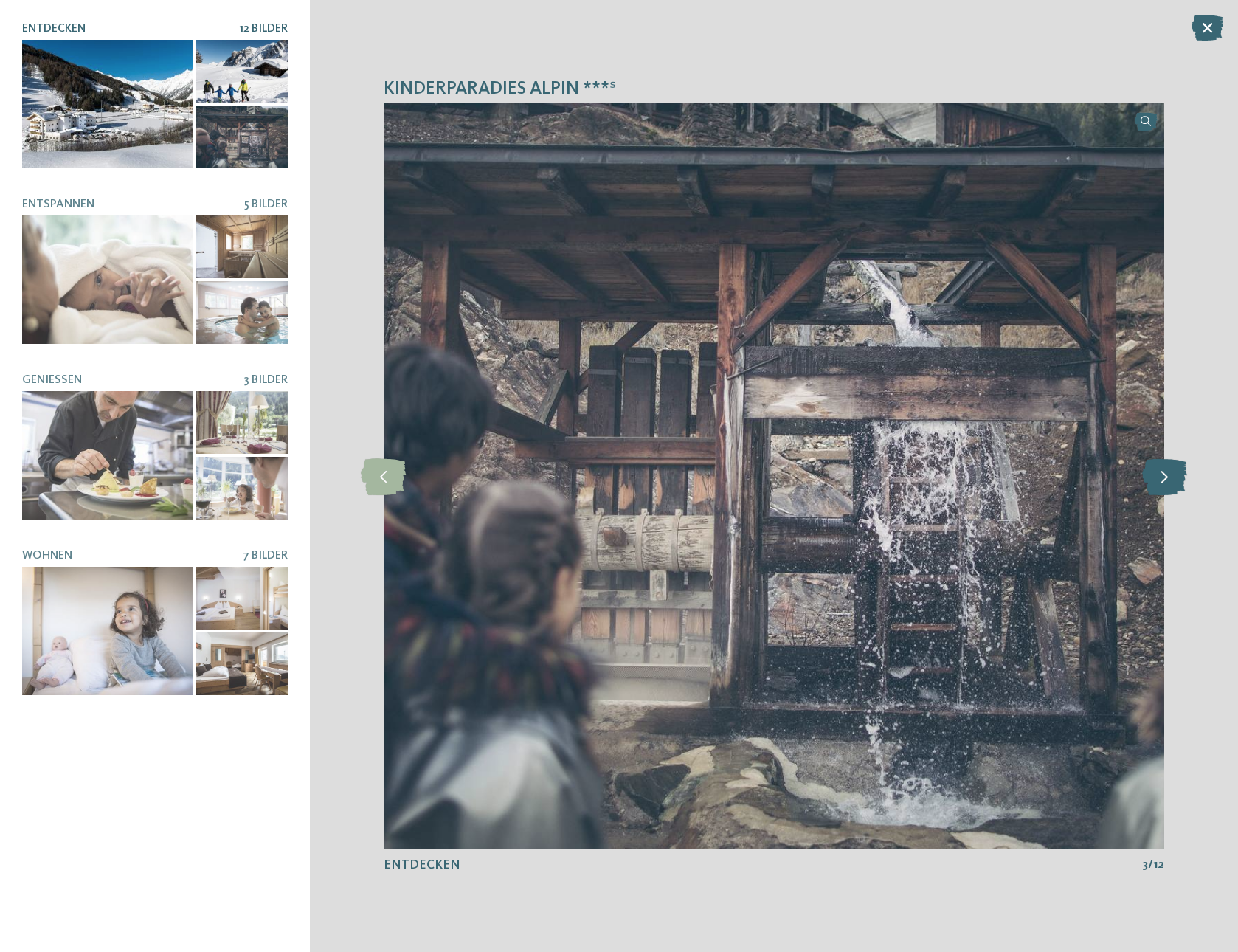
click at [1157, 477] on icon at bounding box center [1164, 476] width 45 height 37
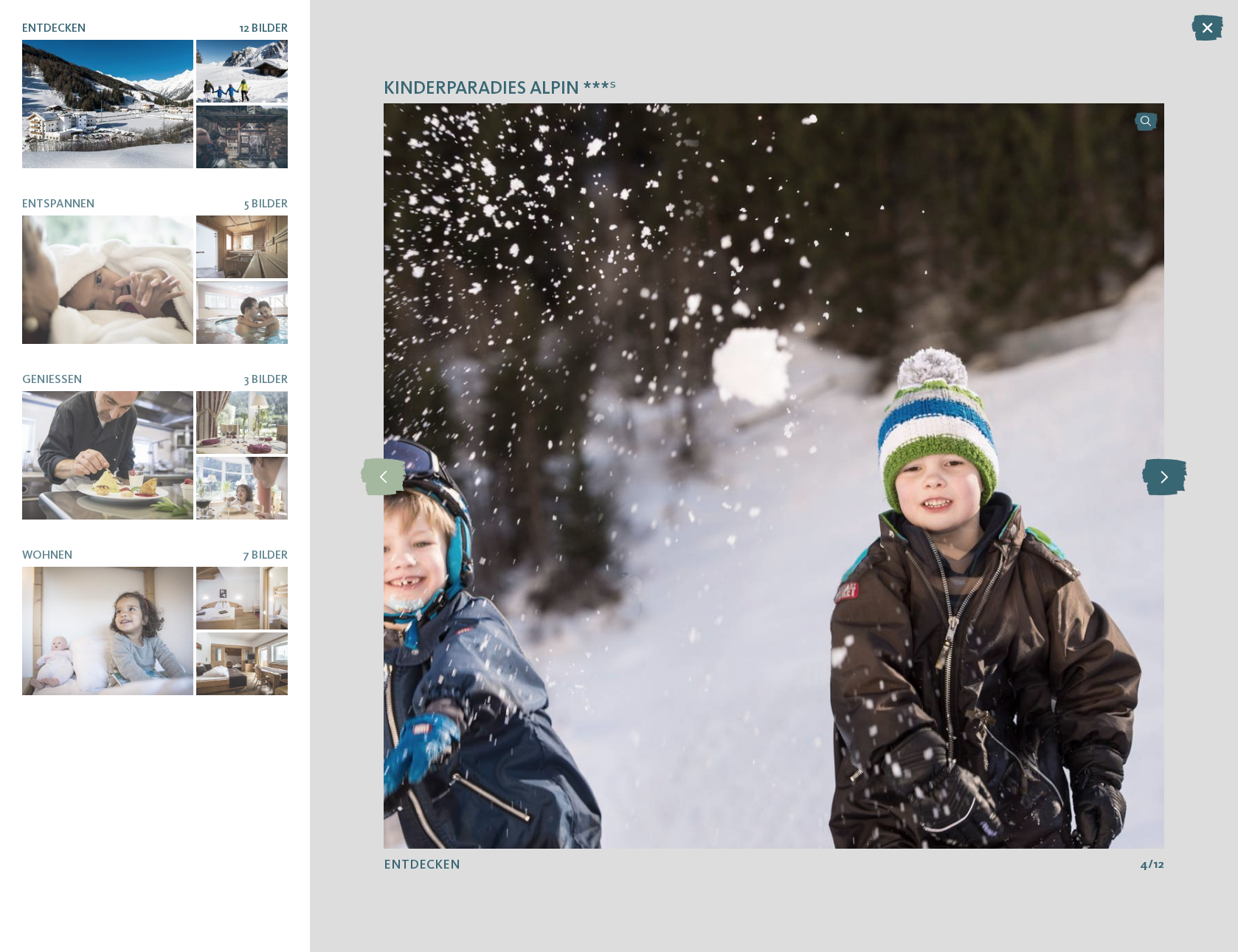
click at [1157, 477] on icon at bounding box center [1164, 476] width 45 height 37
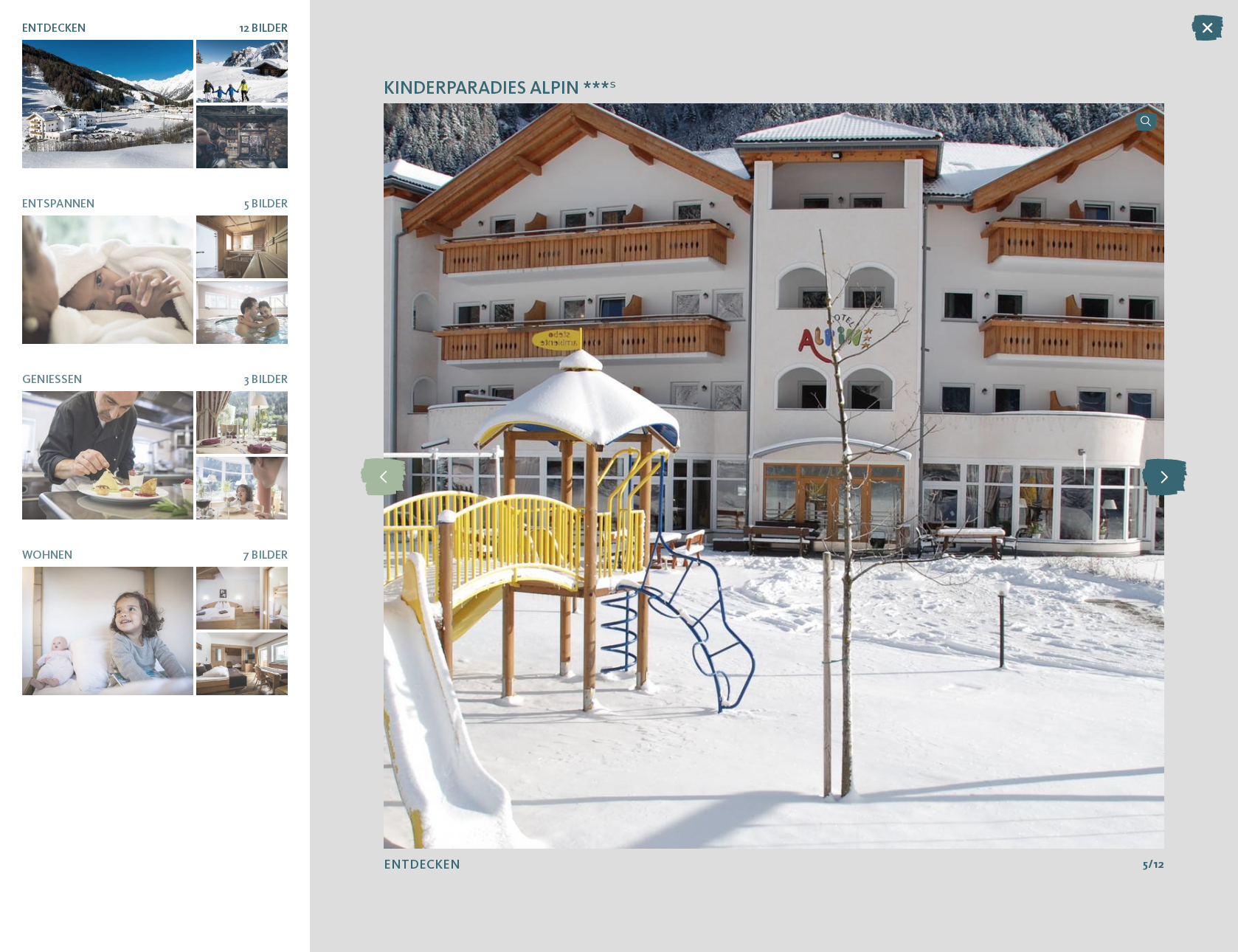
click at [1157, 477] on icon at bounding box center [1164, 476] width 45 height 37
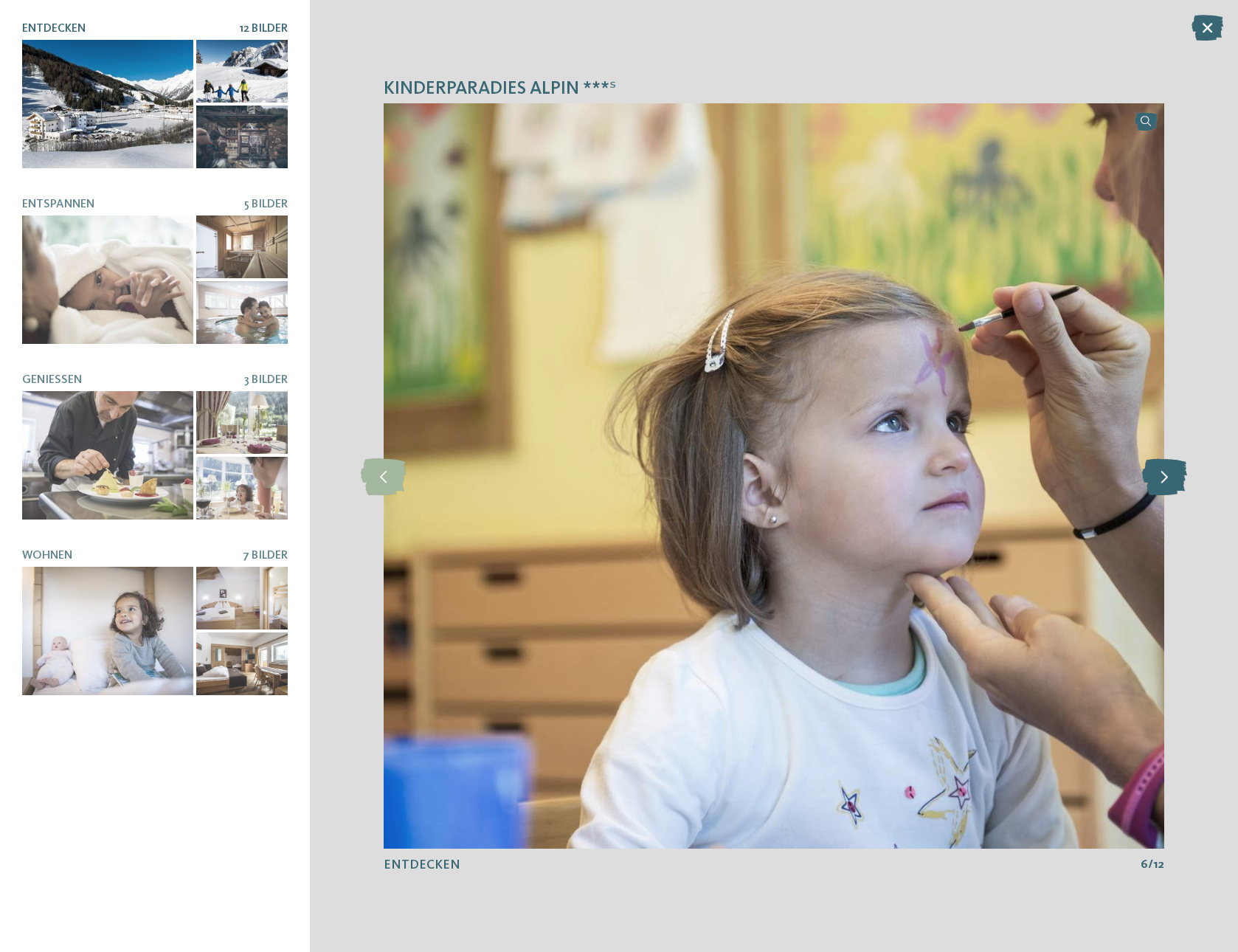
click at [1157, 477] on icon at bounding box center [1164, 476] width 45 height 37
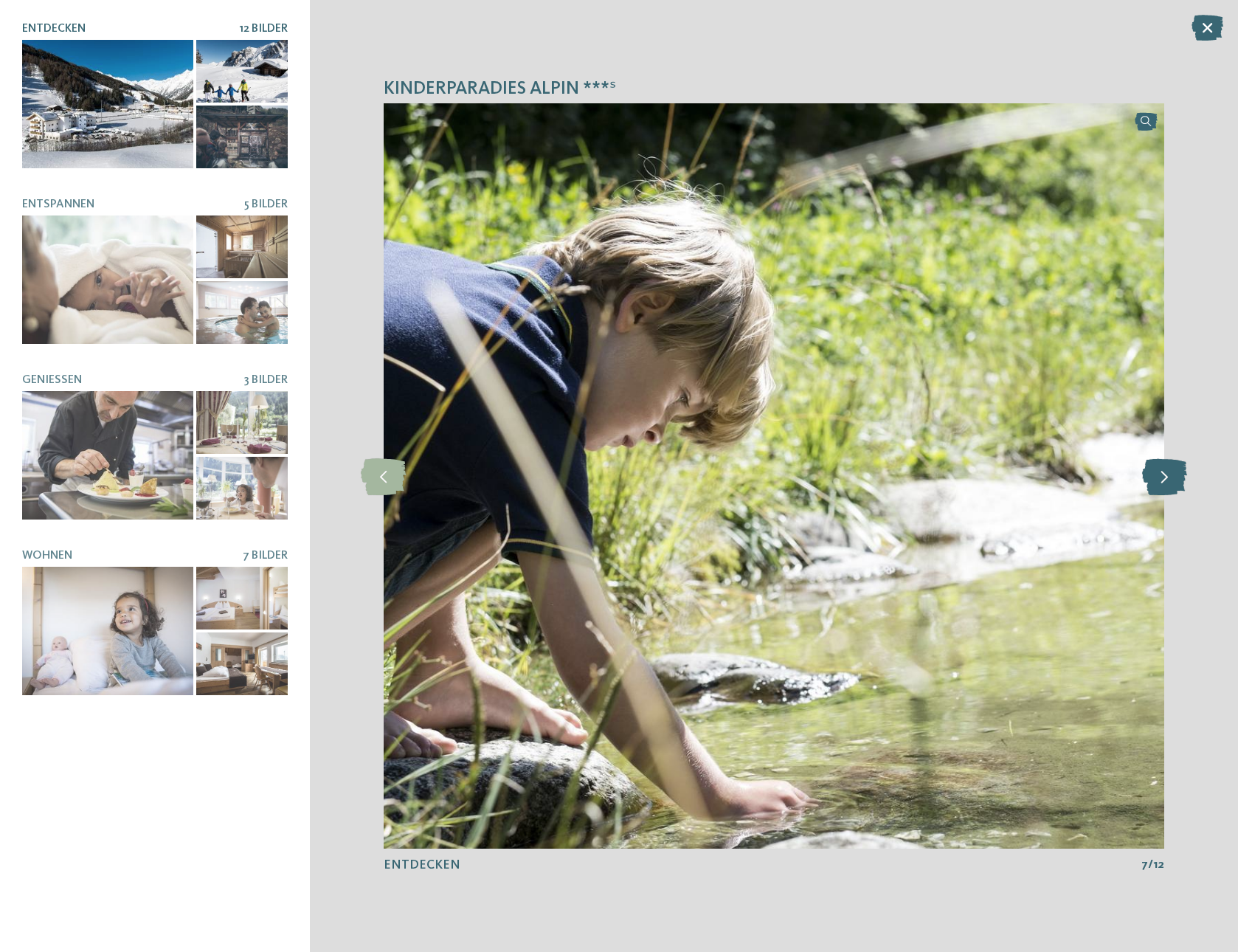
click at [1157, 477] on icon at bounding box center [1164, 476] width 45 height 37
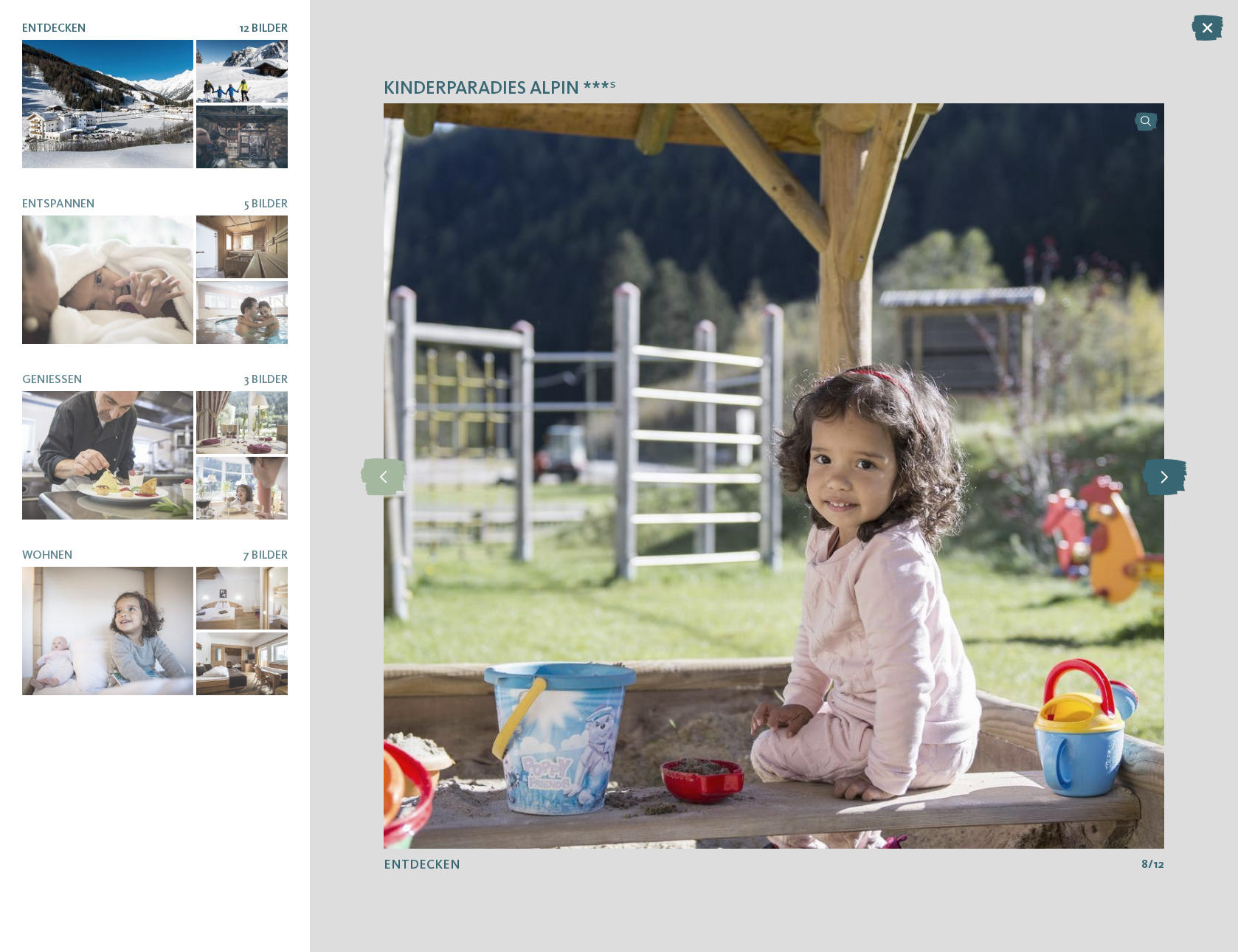
click at [1157, 477] on icon at bounding box center [1164, 476] width 45 height 37
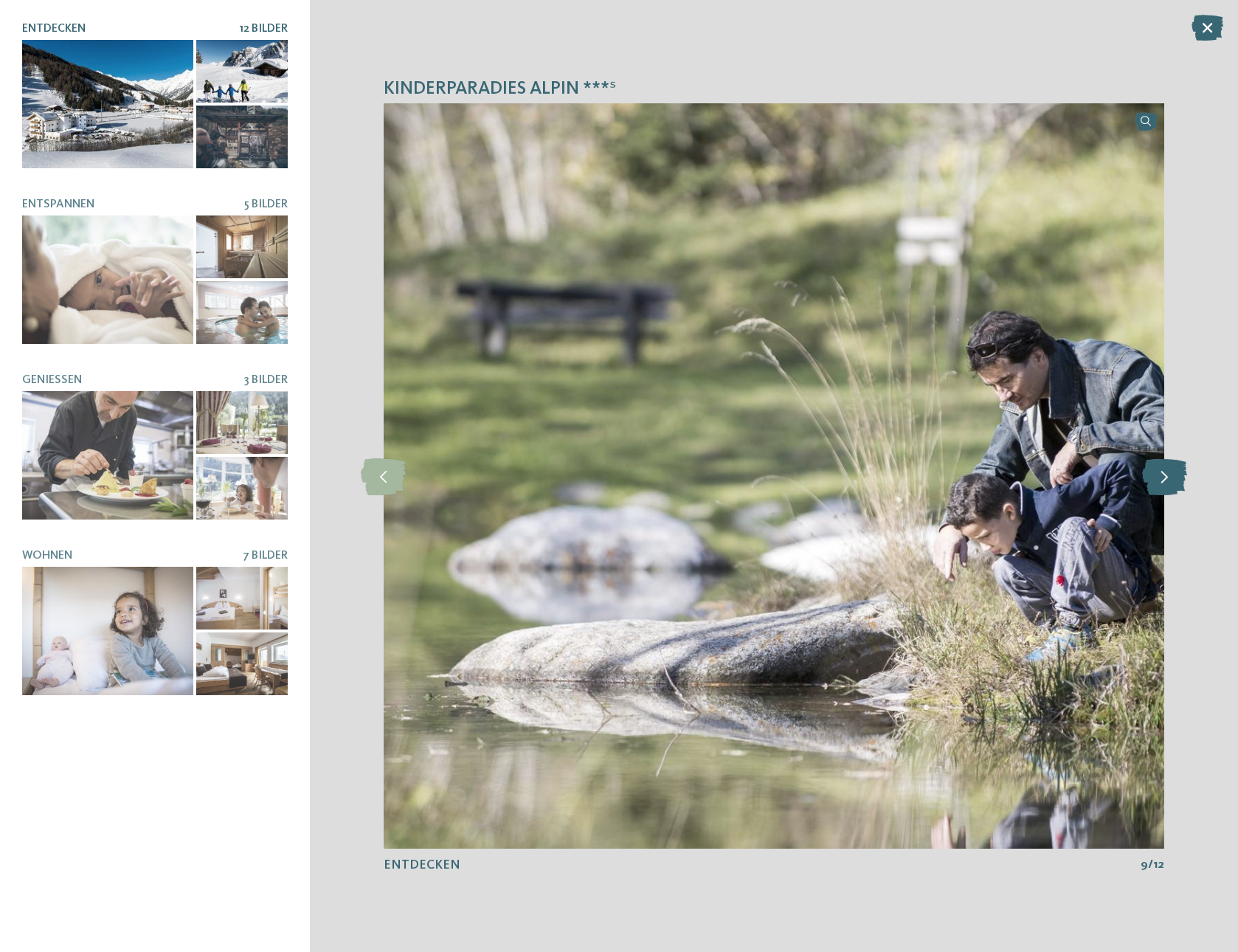
click at [1157, 477] on icon at bounding box center [1164, 476] width 45 height 37
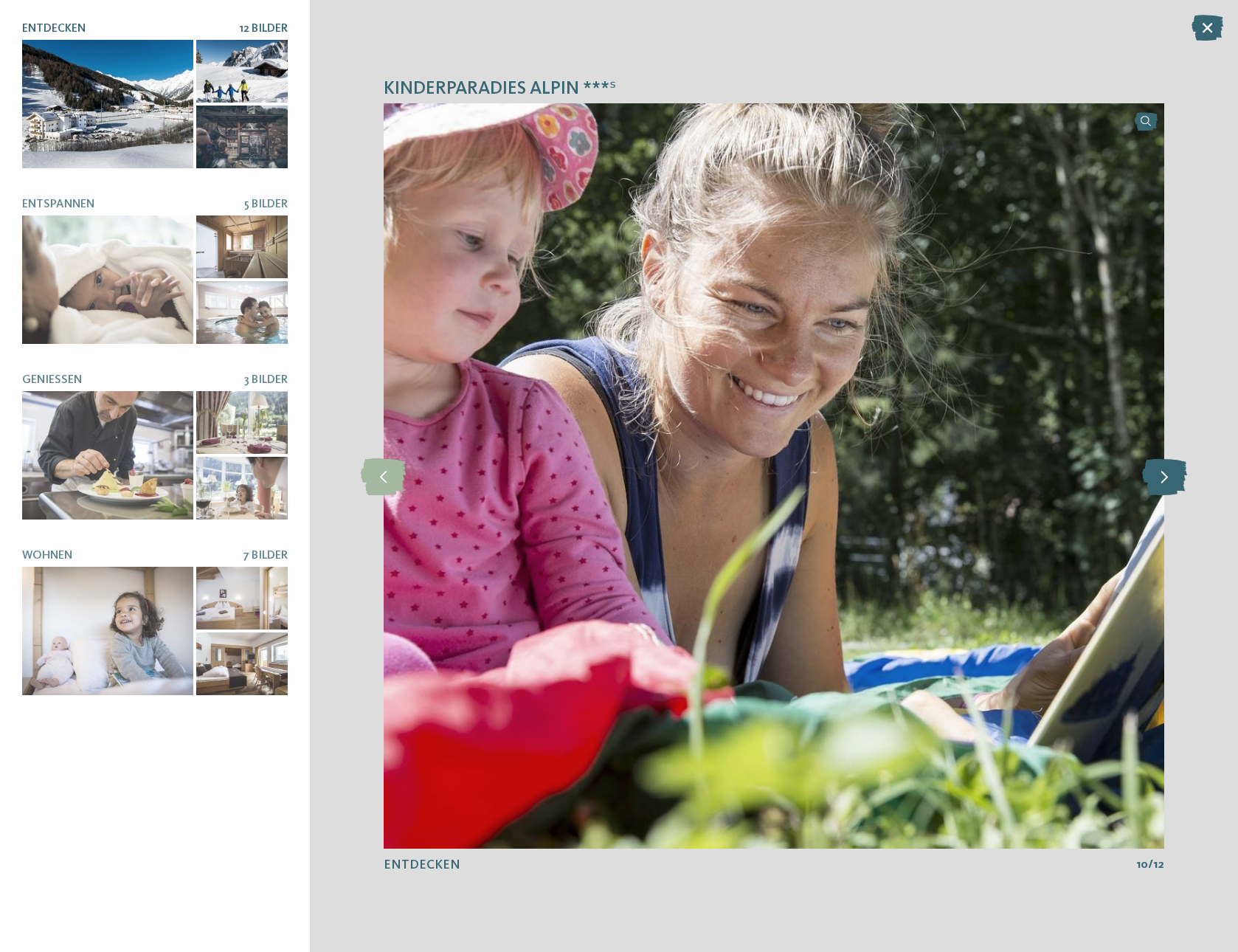
click at [1156, 476] on icon at bounding box center [1164, 476] width 45 height 37
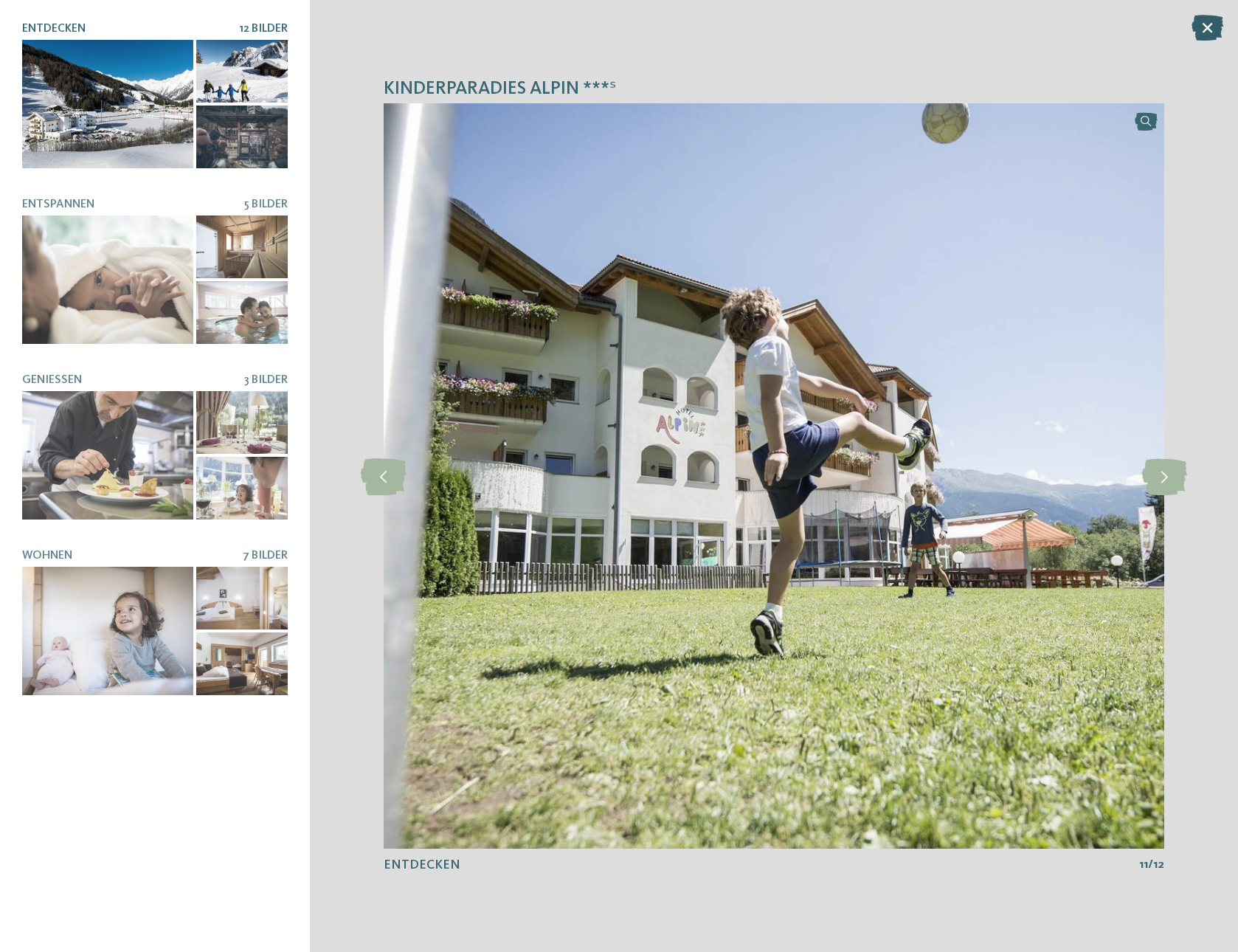
click at [1203, 31] on icon at bounding box center [1206, 28] width 32 height 26
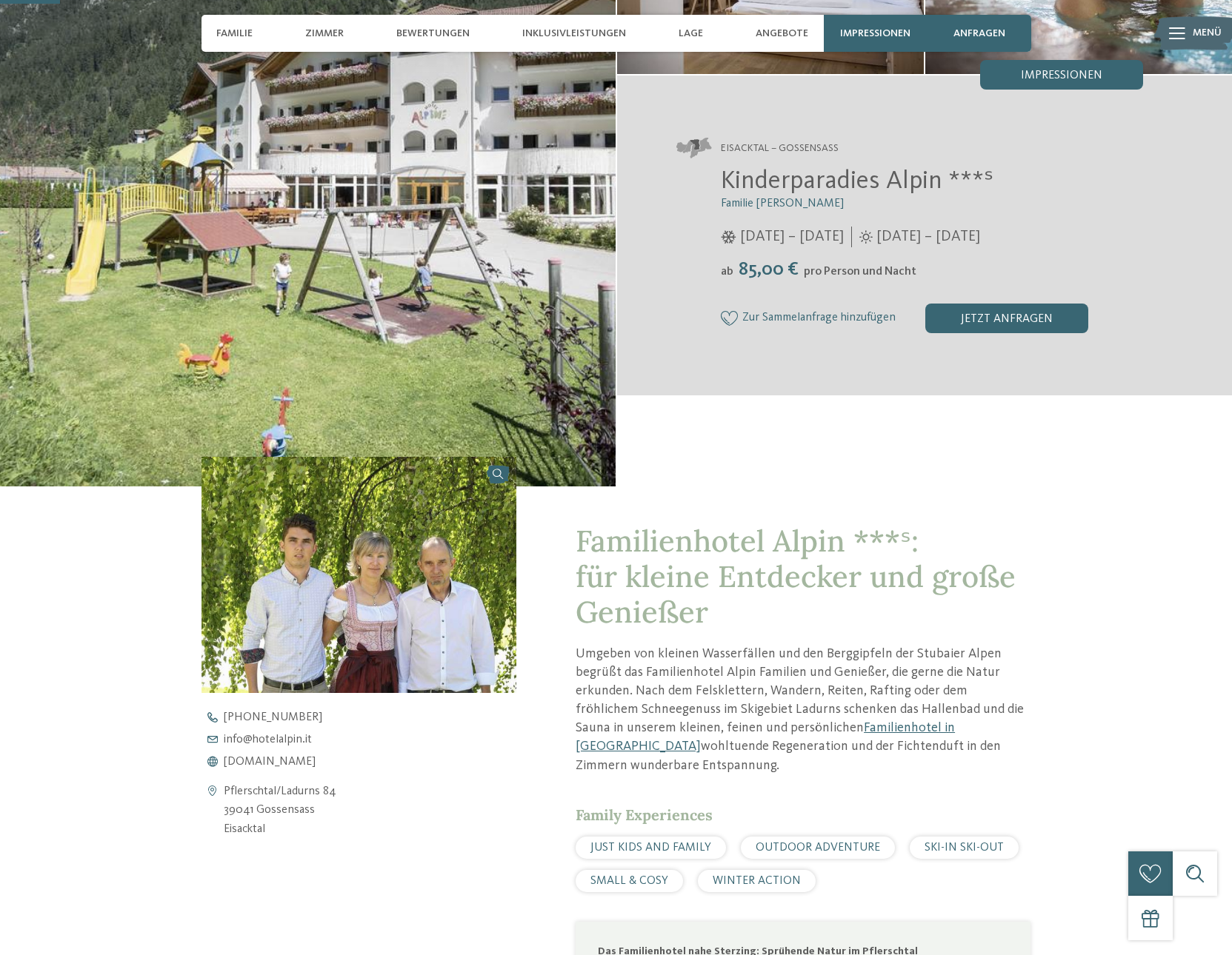
scroll to position [306, 0]
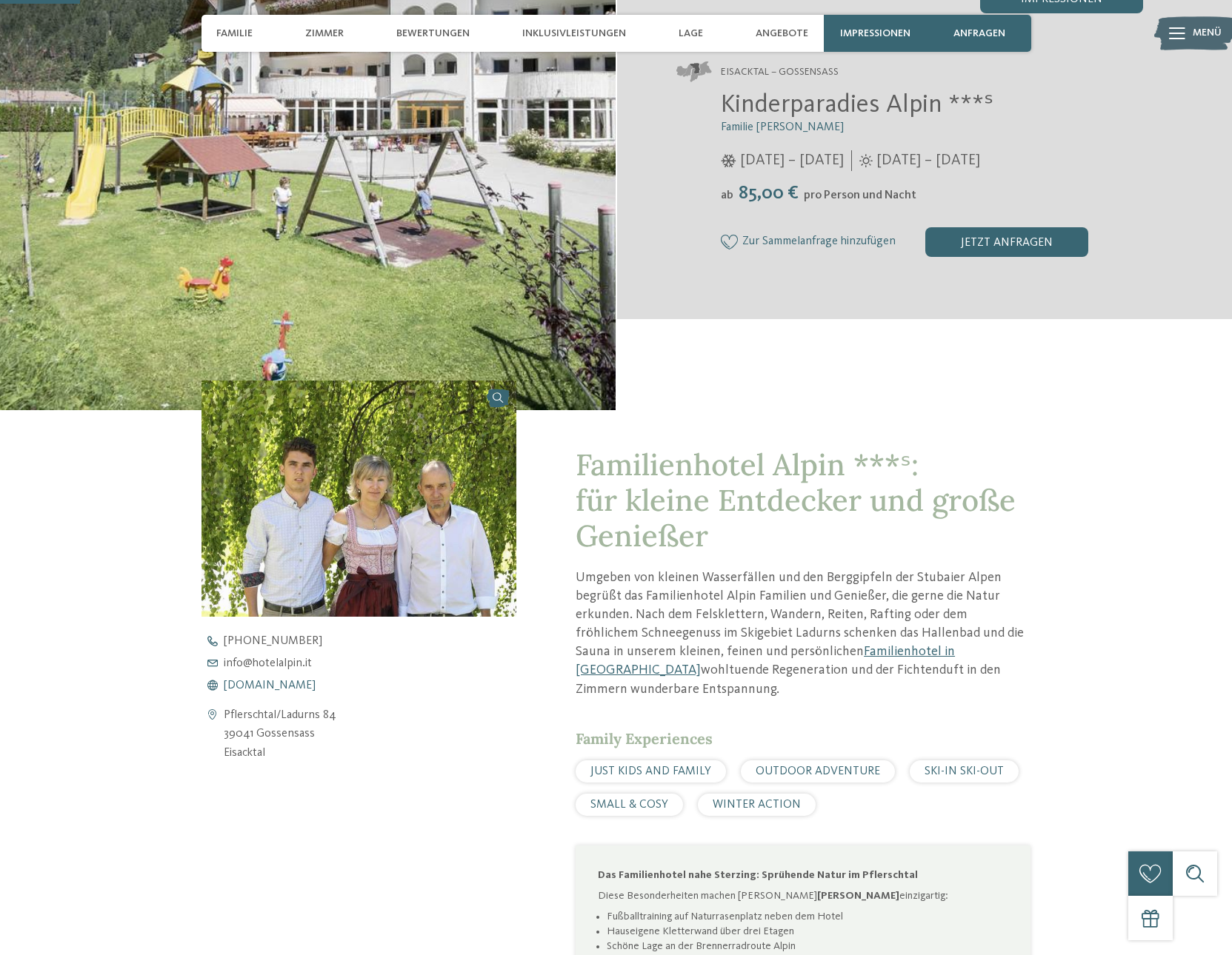
click at [274, 680] on span "www.hotelalpin.it" at bounding box center [270, 685] width 92 height 12
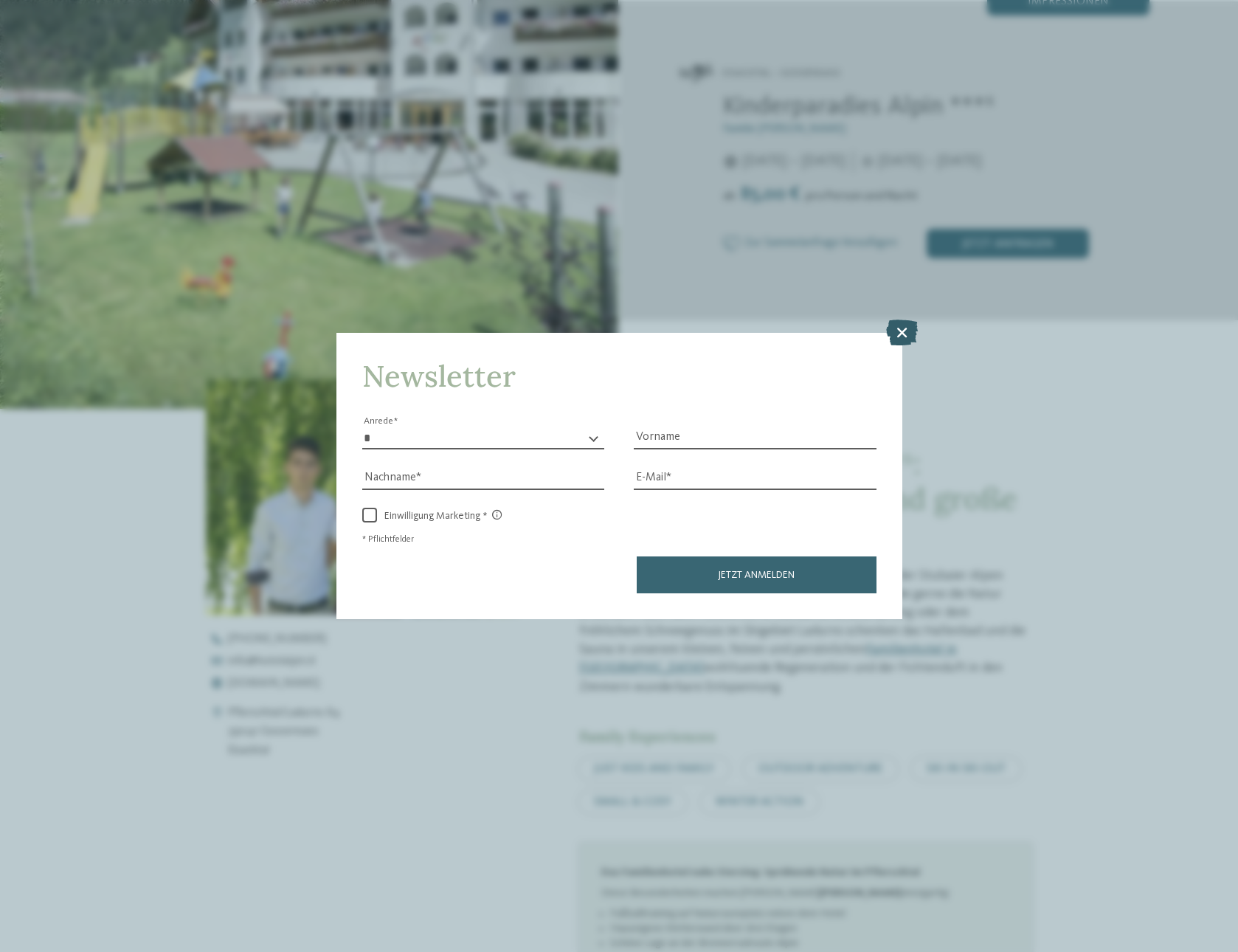
click at [898, 336] on icon at bounding box center [902, 332] width 32 height 26
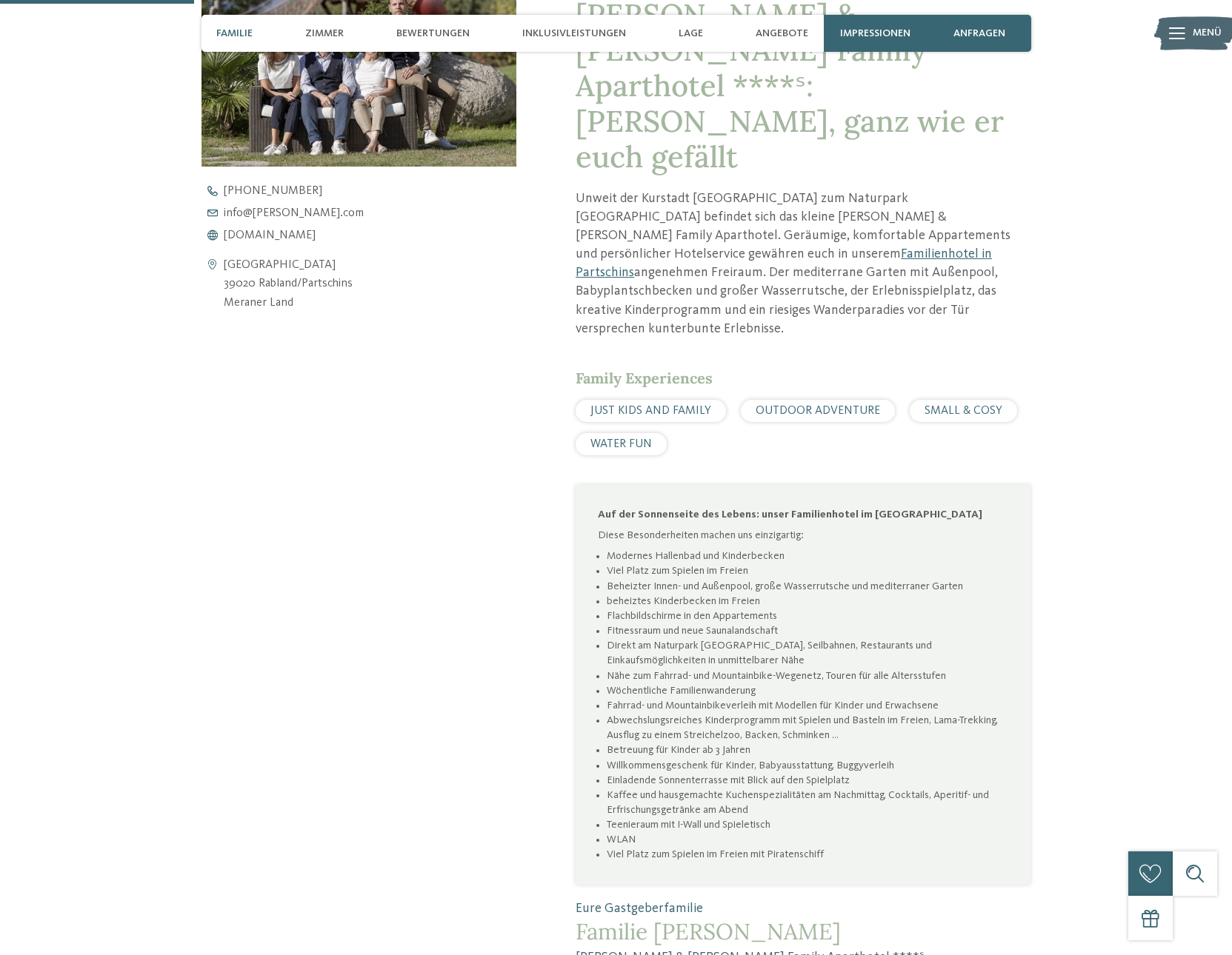
scroll to position [723, 0]
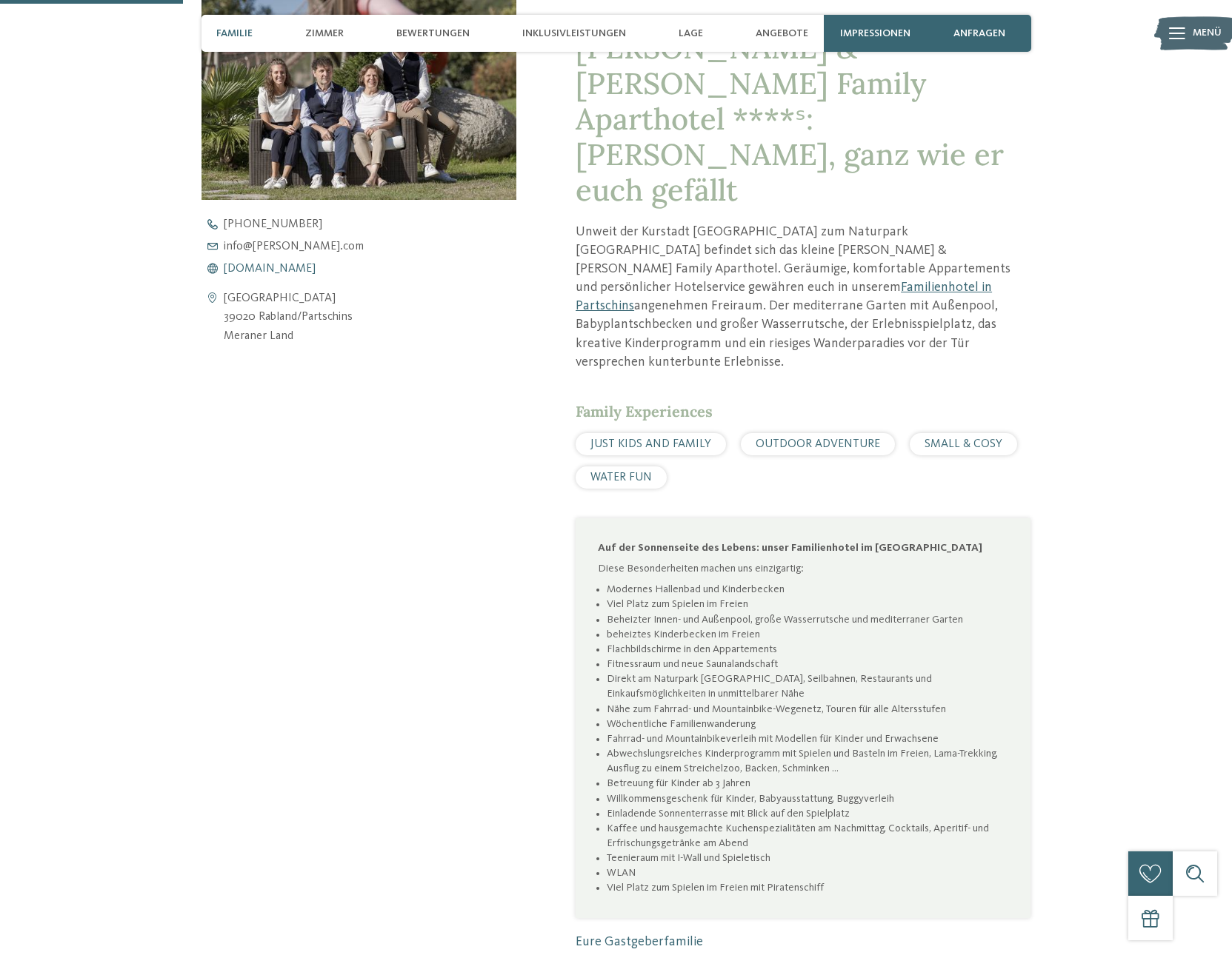
click at [307, 269] on span "www.heidi-edith.com" at bounding box center [270, 268] width 92 height 12
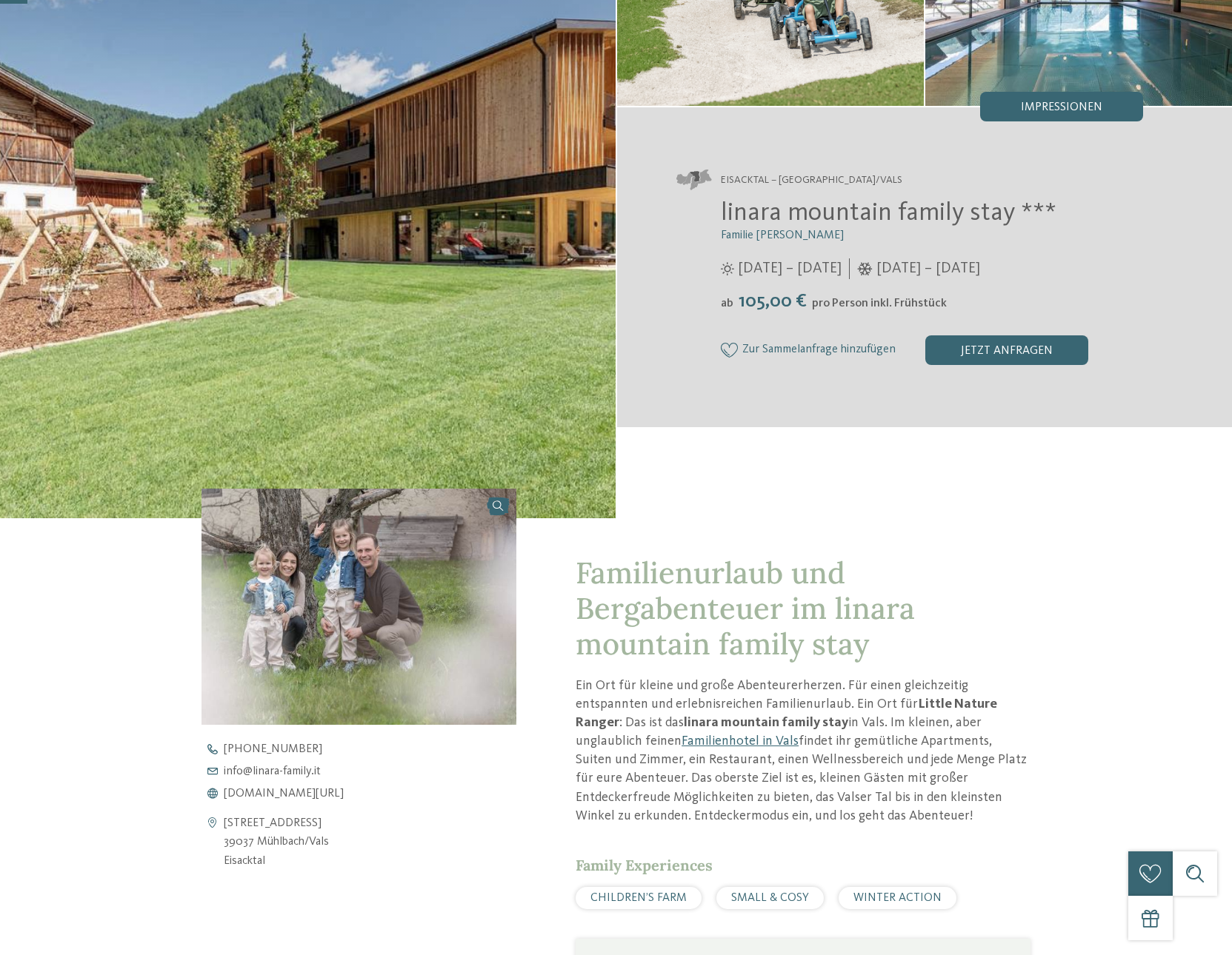
scroll to position [27, 0]
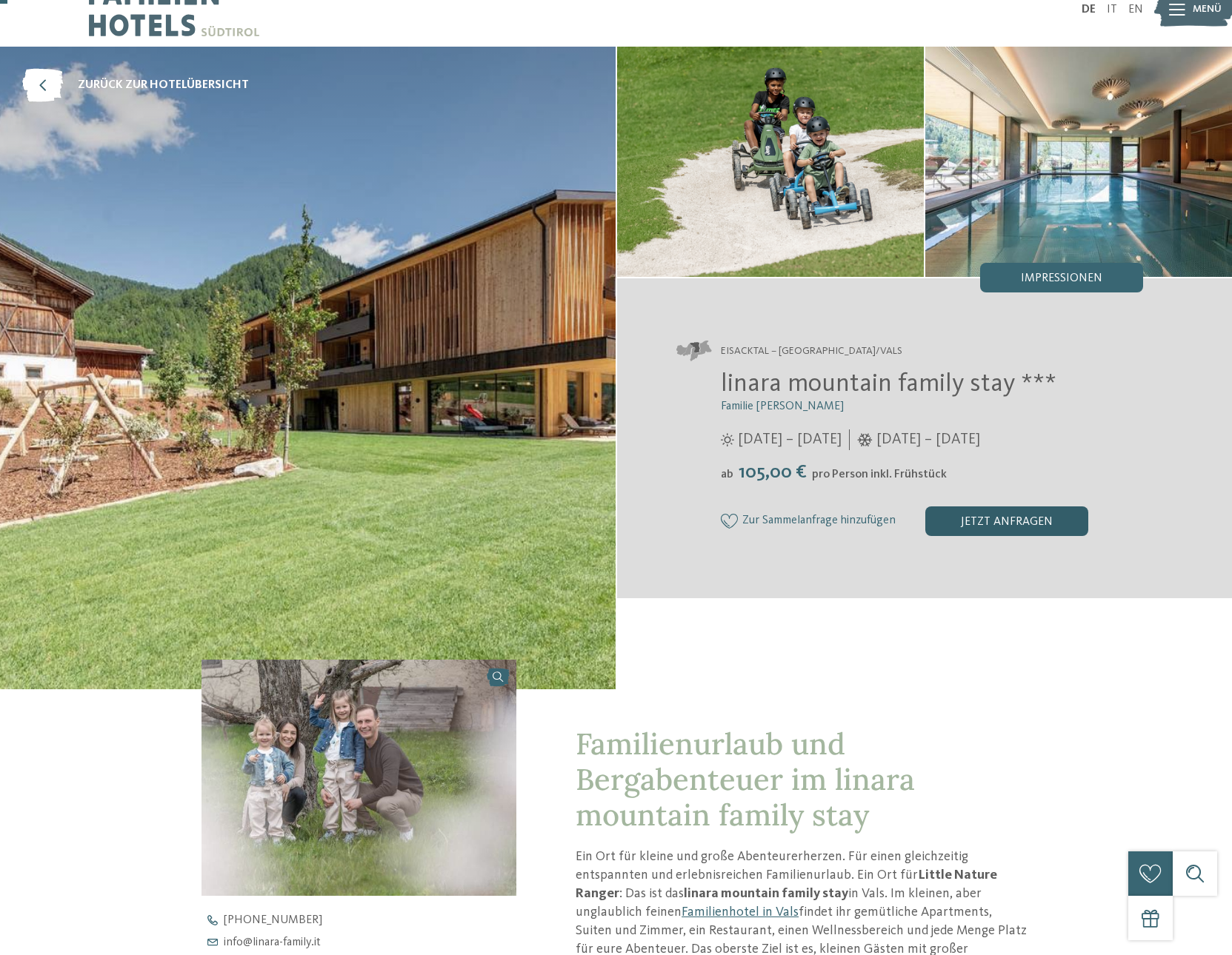
click at [977, 527] on div "jetzt anfragen" at bounding box center [1006, 521] width 163 height 29
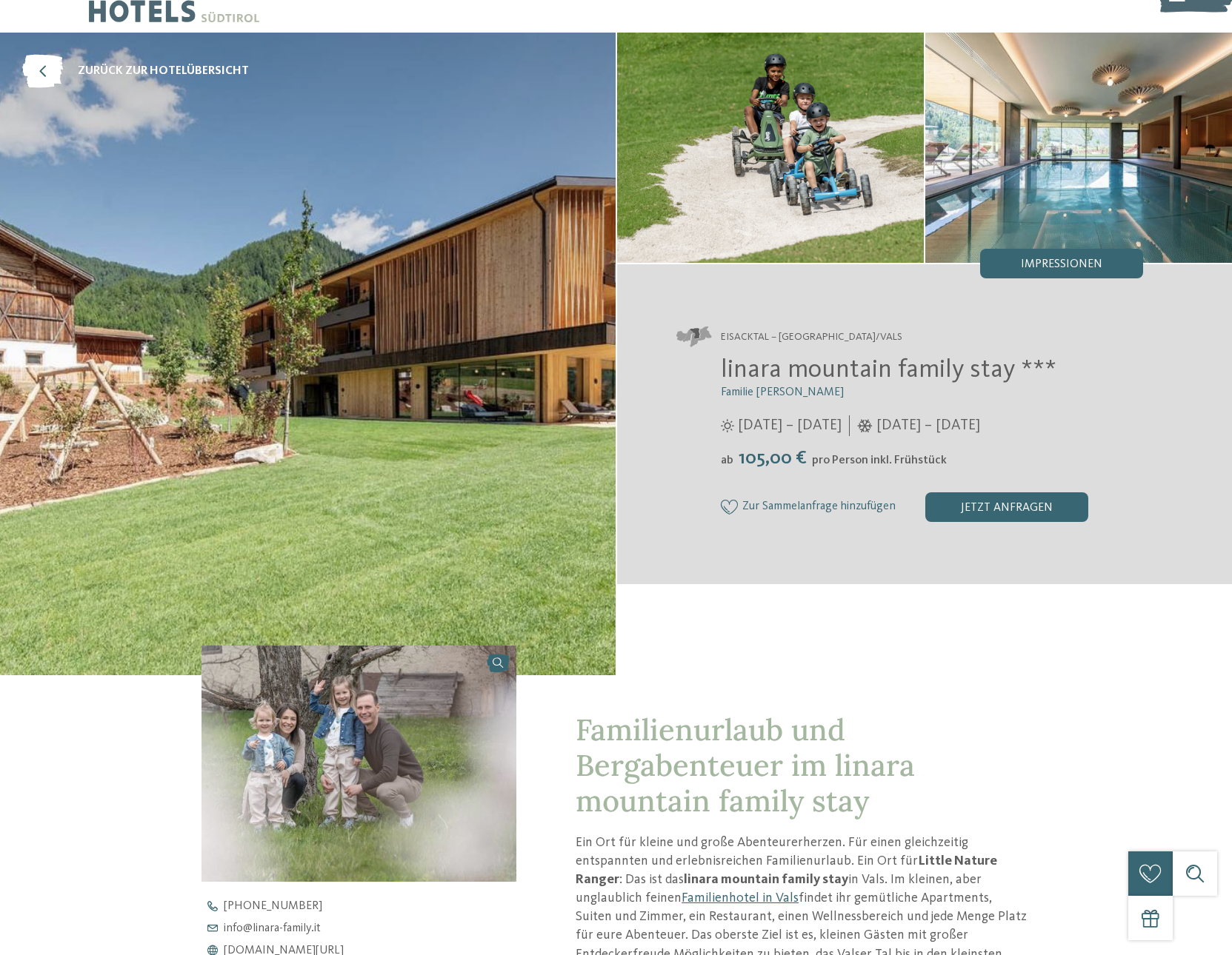
scroll to position [0, 0]
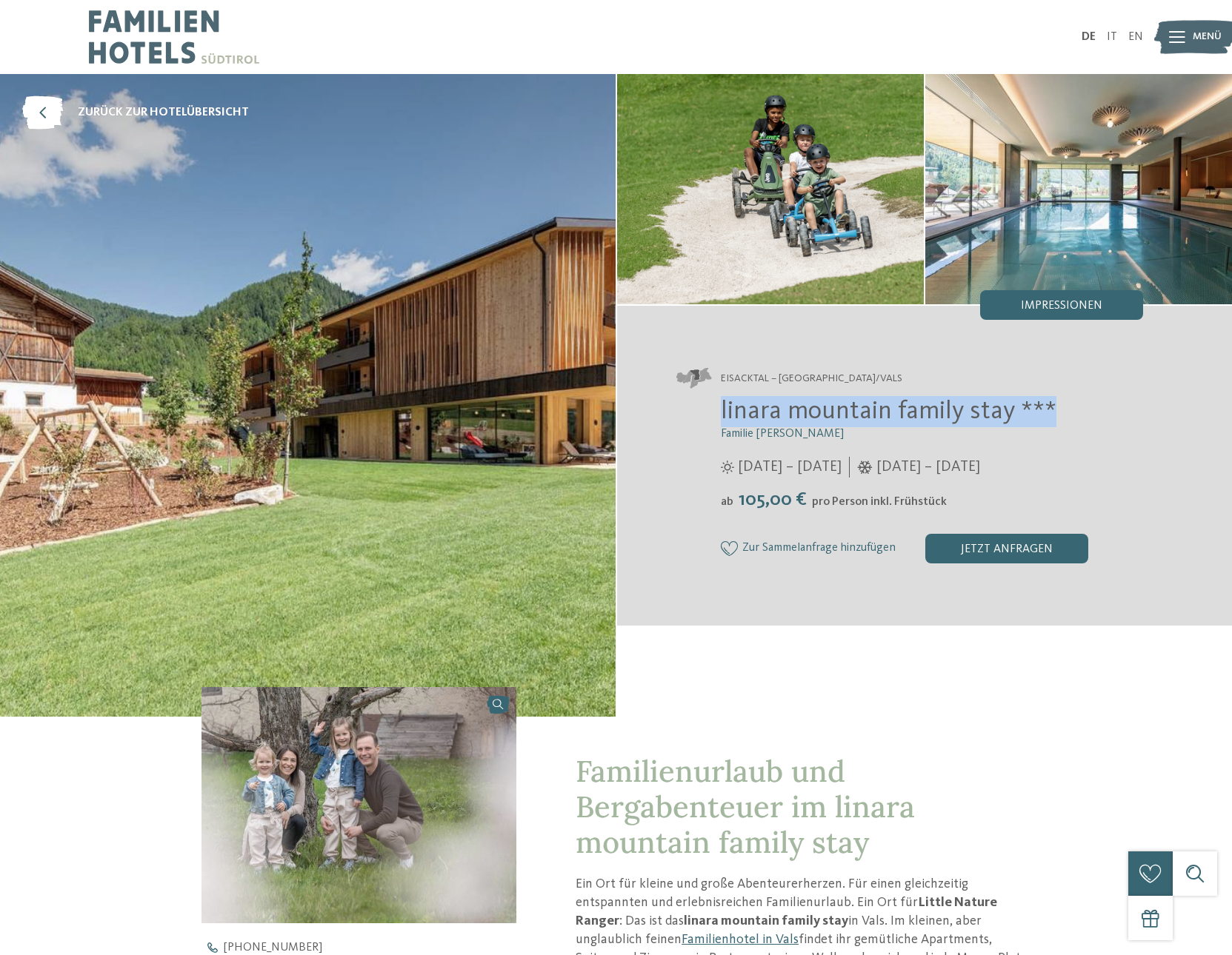
drag, startPoint x: 717, startPoint y: 405, endPoint x: 1054, endPoint y: 415, distance: 337.1
click at [1054, 415] on div "linara mountain family stay *** Familie Gatterer 12.07. – 09.11.2025 ab" at bounding box center [909, 479] width 467 height 167
copy span "linara mountain family stay ***"
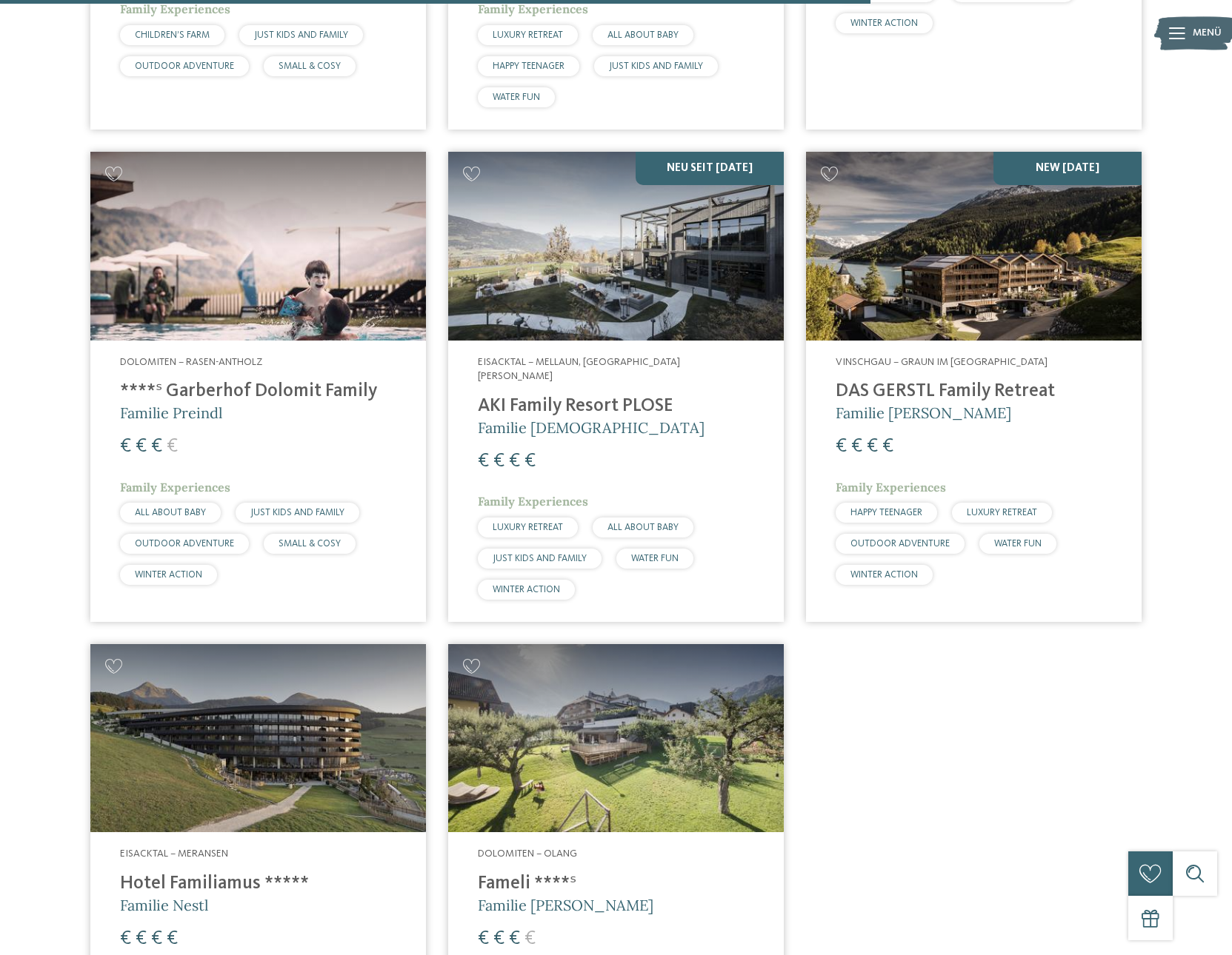
scroll to position [2324, 0]
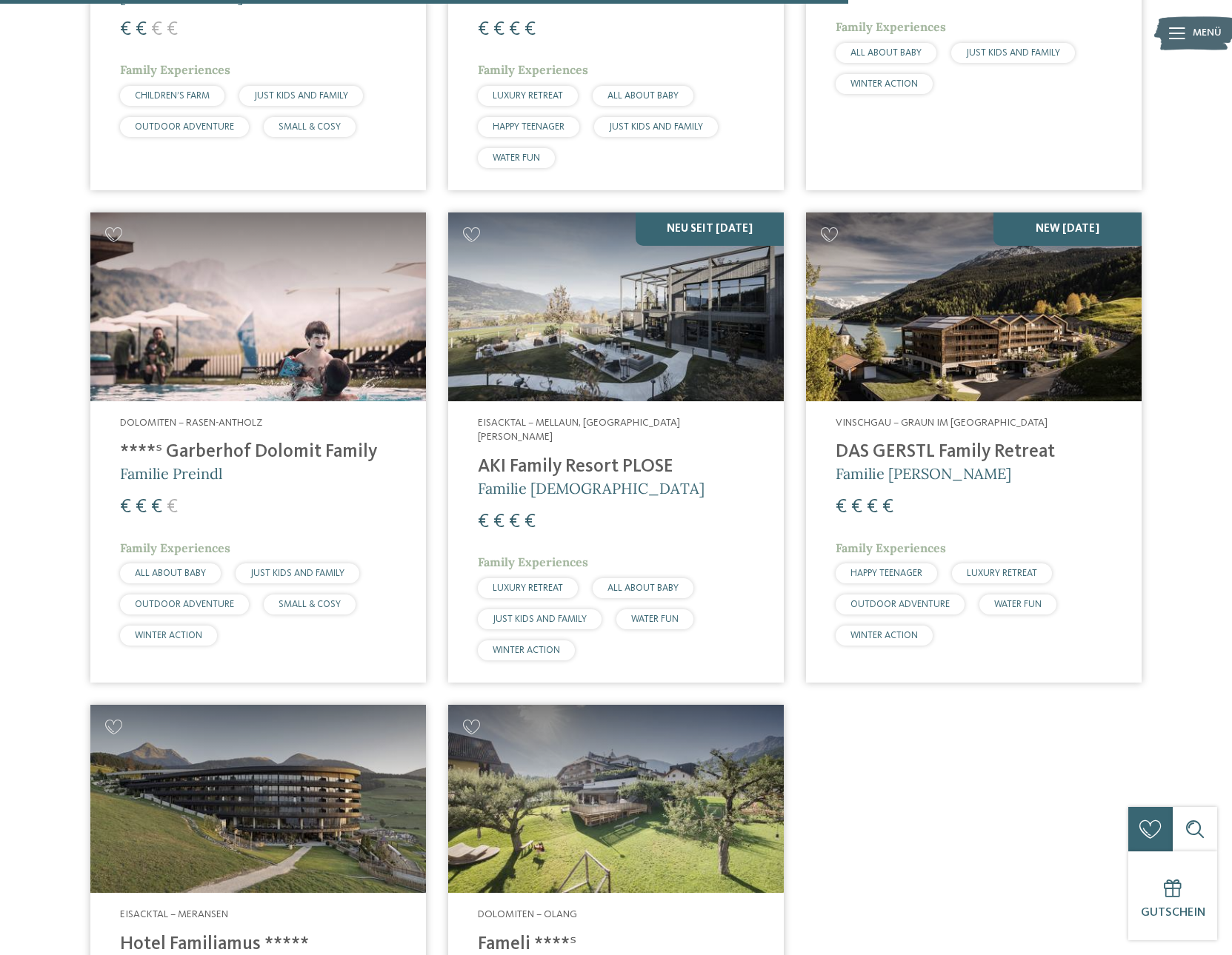
click at [961, 442] on h4 "DAS GERSTL Family Retreat" at bounding box center [974, 452] width 277 height 22
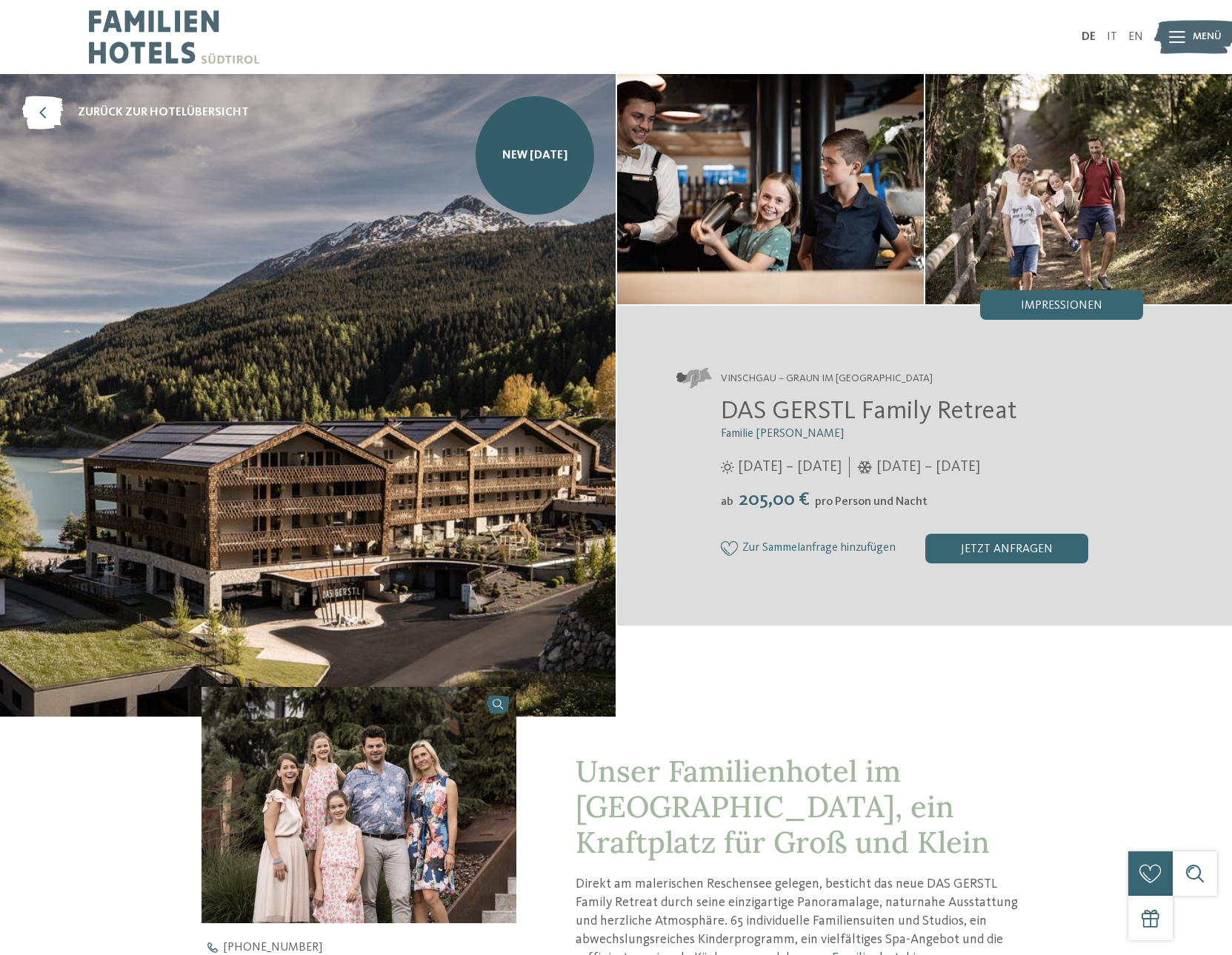
scroll to position [303, 0]
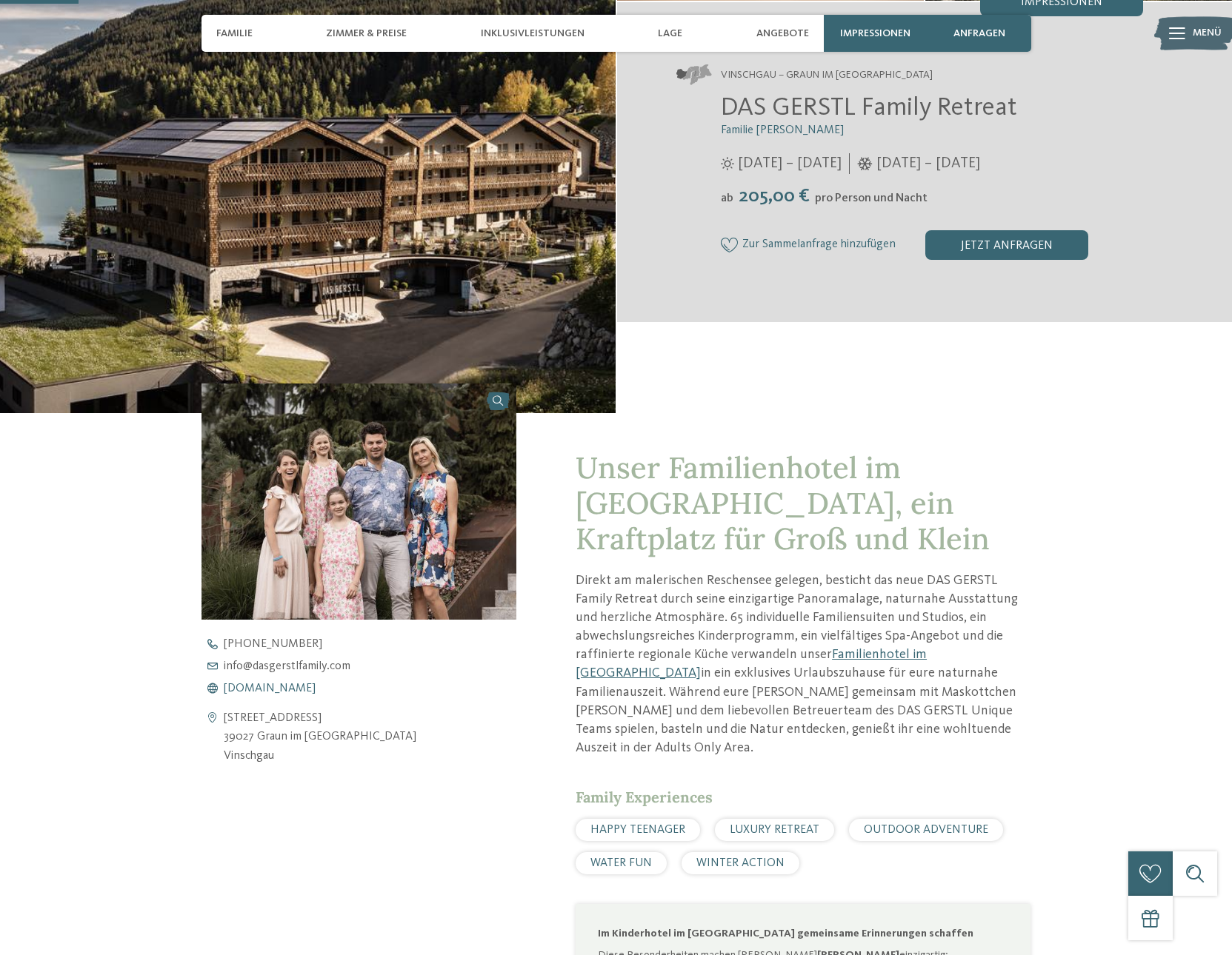
click at [315, 690] on span "[DOMAIN_NAME]" at bounding box center [270, 688] width 92 height 12
